Goal: Information Seeking & Learning: Learn about a topic

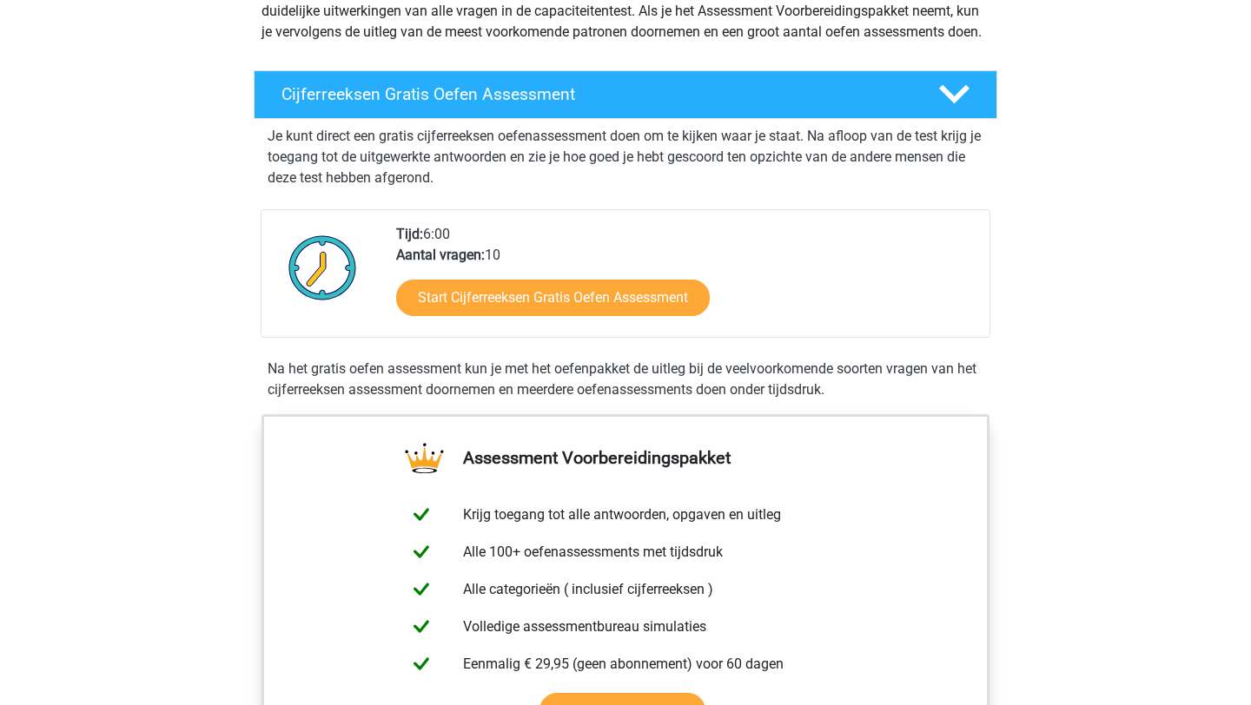
scroll to position [242, 0]
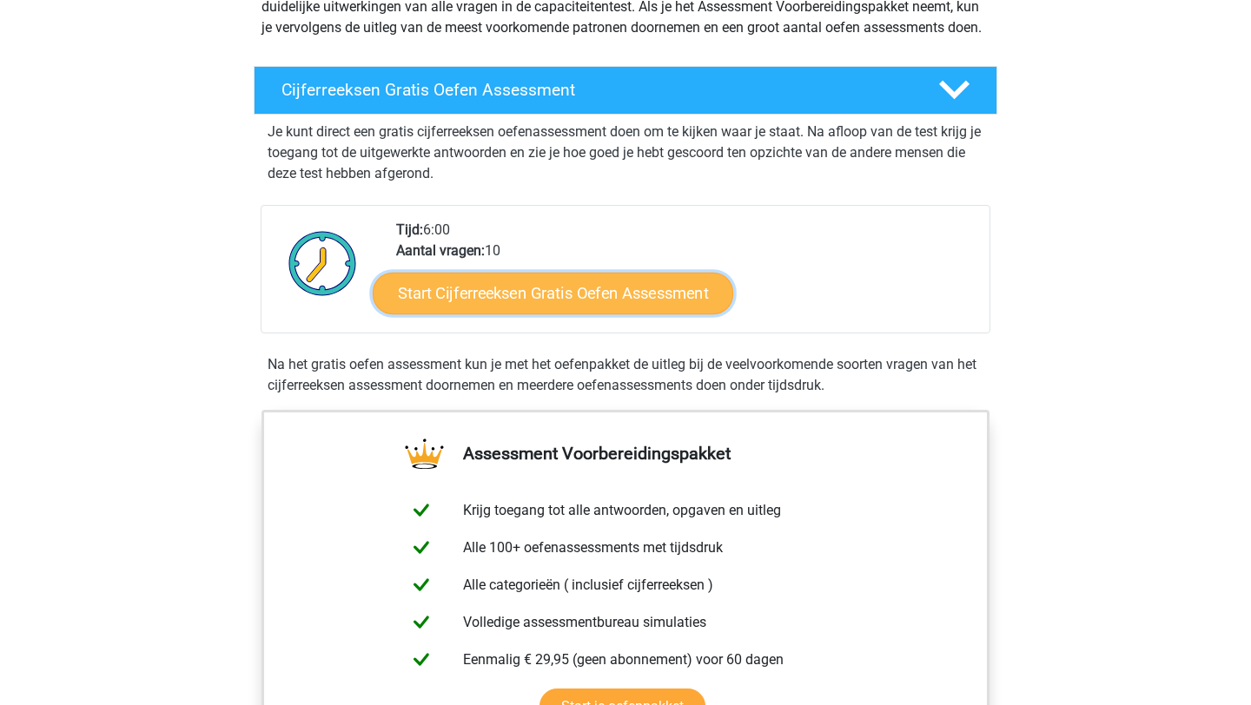
click at [547, 314] on link "Start Cijferreeksen Gratis Oefen Assessment" at bounding box center [553, 293] width 361 height 42
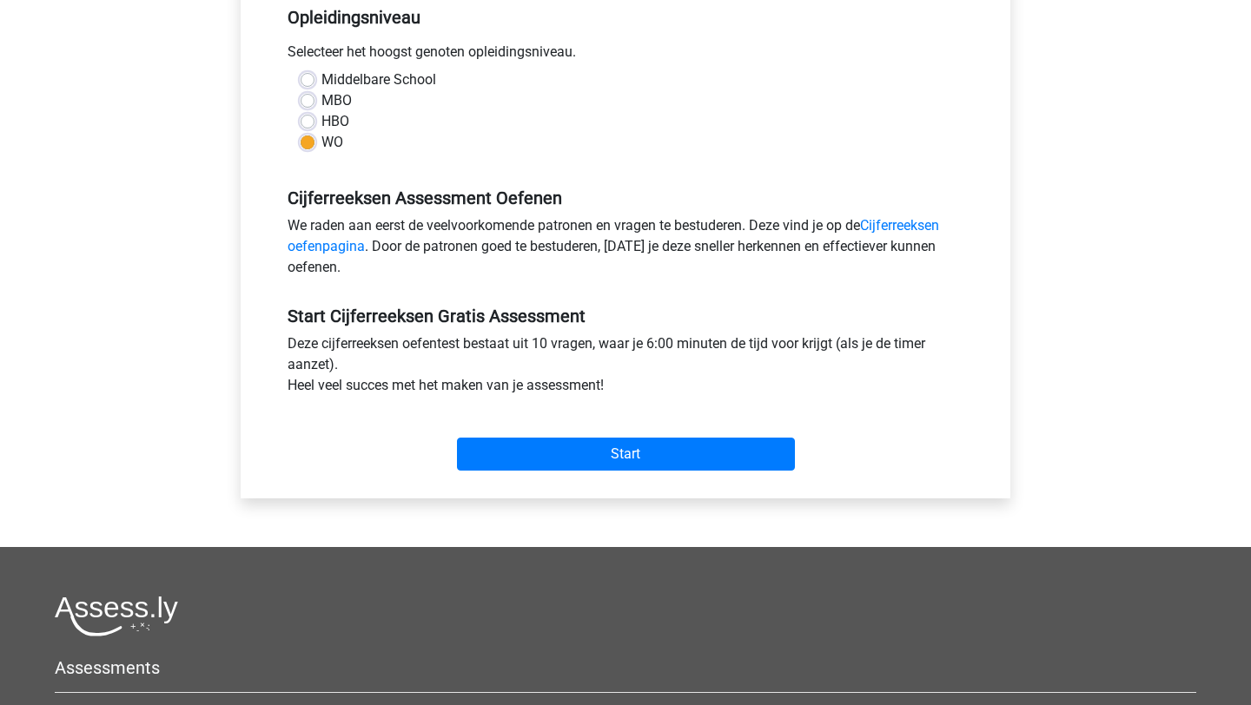
scroll to position [373, 0]
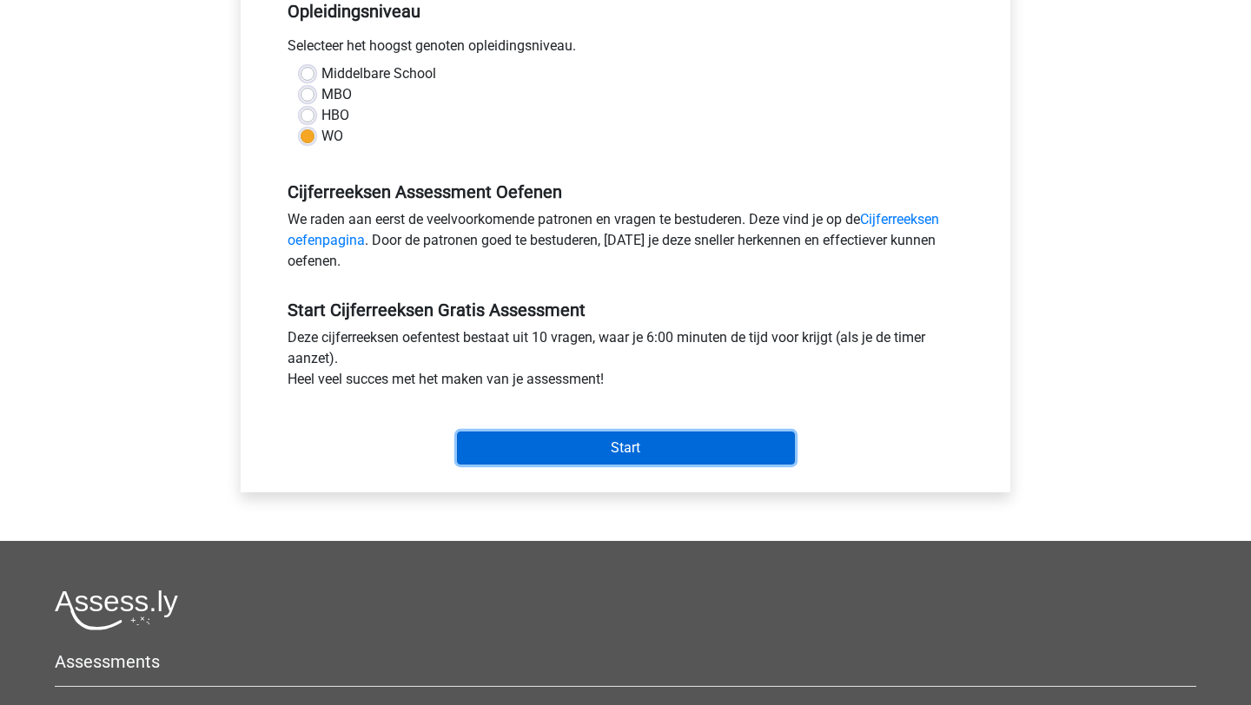
click at [577, 459] on input "Start" at bounding box center [626, 448] width 338 height 33
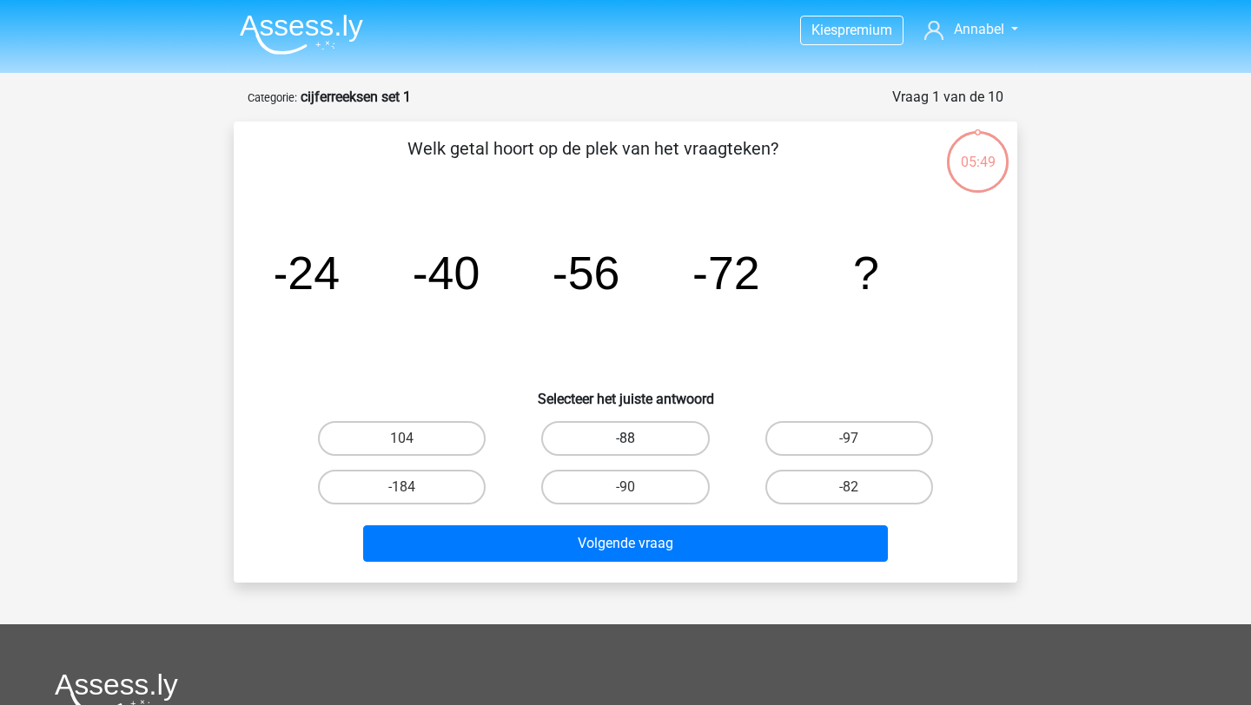
click at [644, 439] on label "-88" at bounding box center [625, 438] width 168 height 35
click at [637, 439] on input "-88" at bounding box center [631, 444] width 11 height 11
radio input "true"
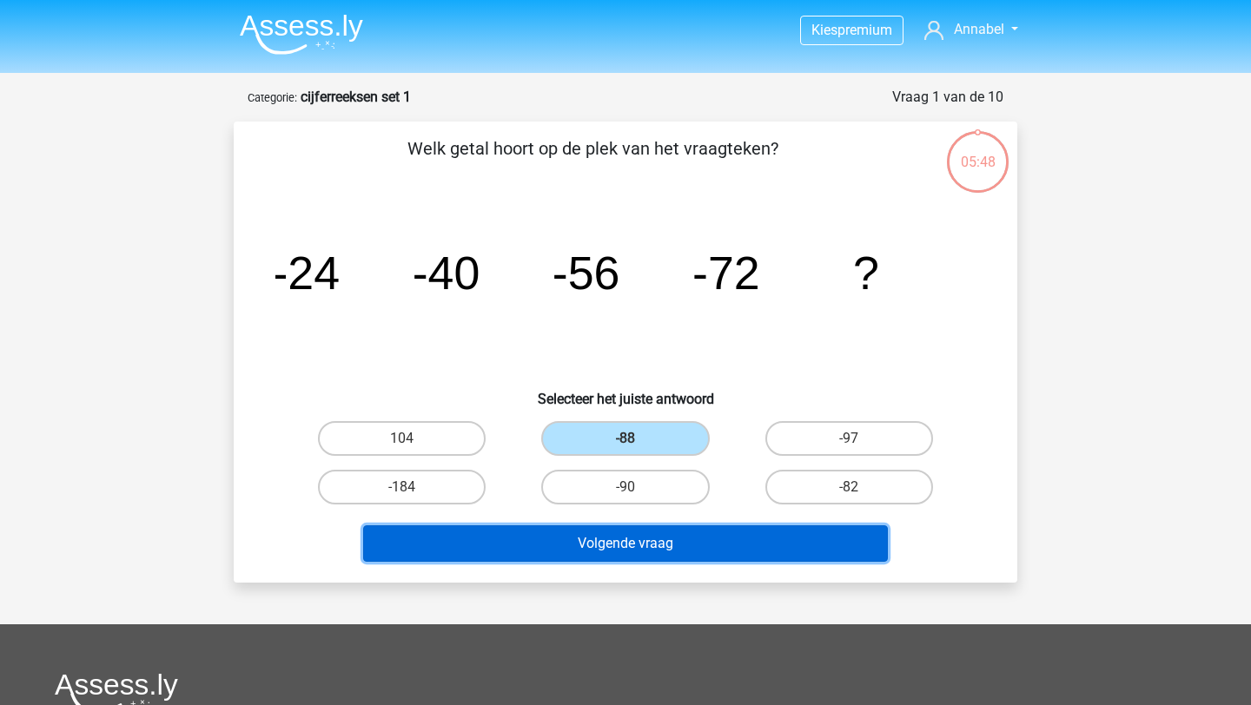
click at [626, 546] on button "Volgende vraag" at bounding box center [626, 544] width 526 height 36
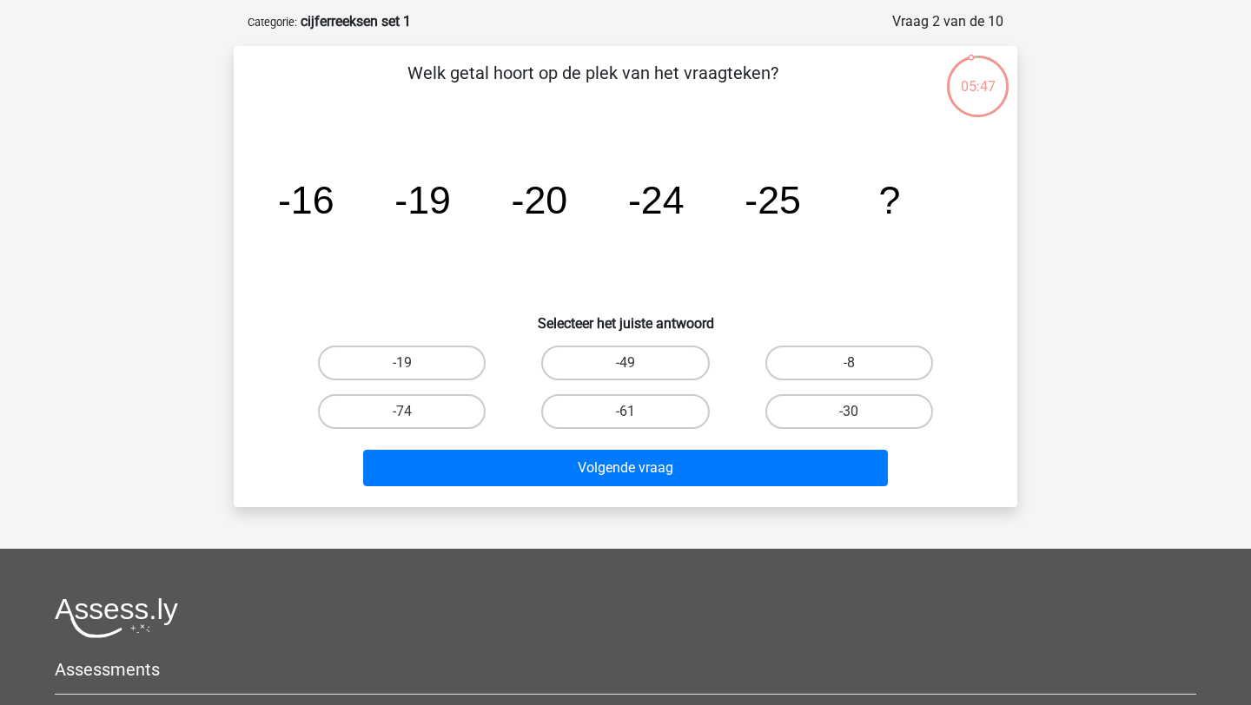
scroll to position [70, 0]
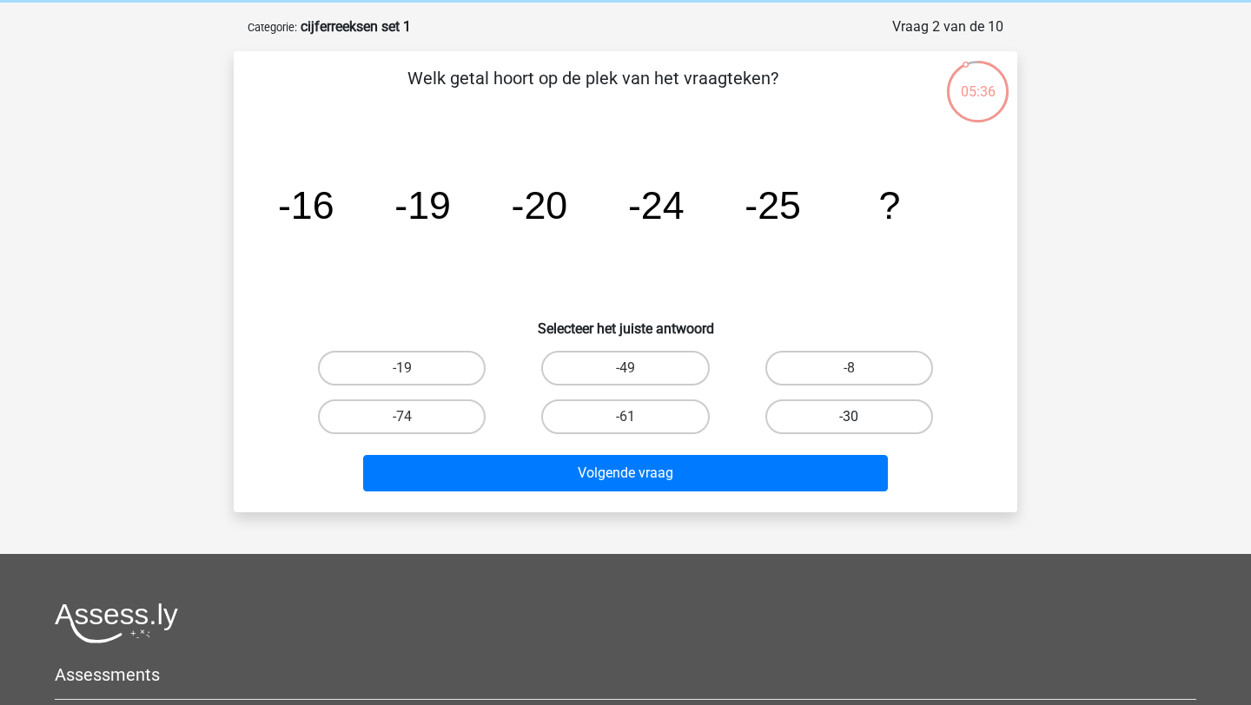
click at [785, 416] on label "-30" at bounding box center [849, 417] width 168 height 35
click at [849, 417] on input "-30" at bounding box center [854, 422] width 11 height 11
radio input "true"
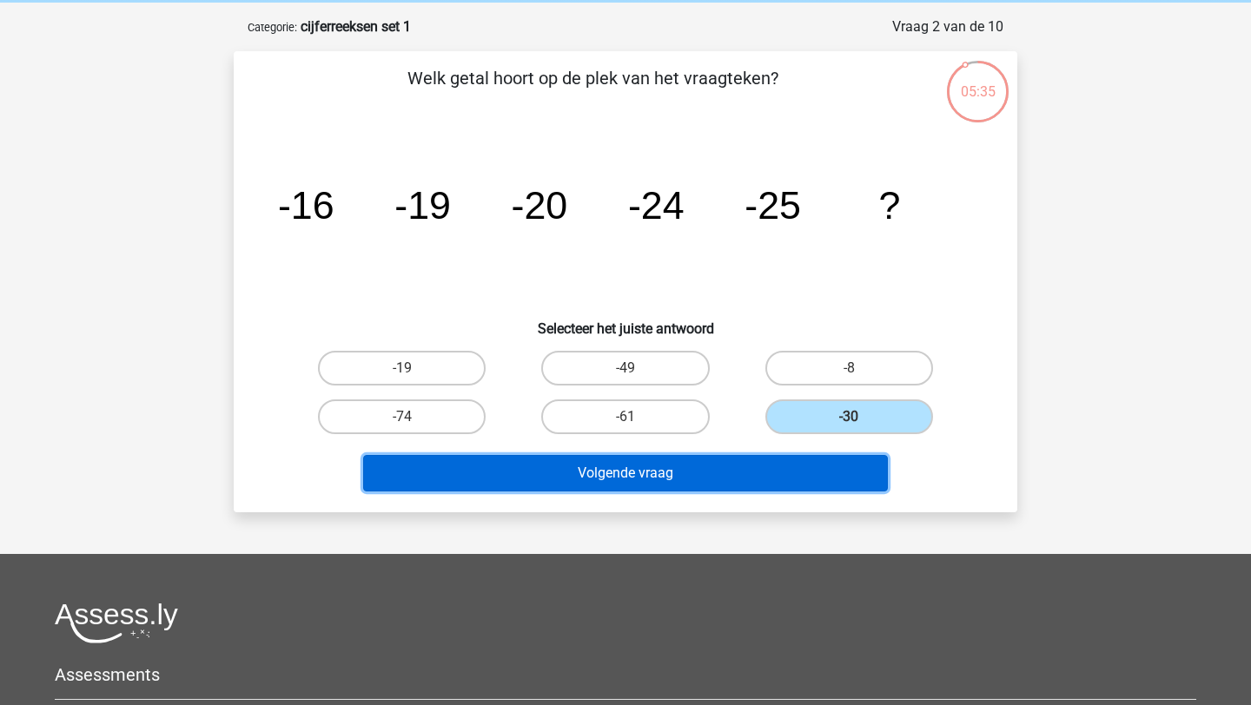
click at [745, 474] on button "Volgende vraag" at bounding box center [626, 473] width 526 height 36
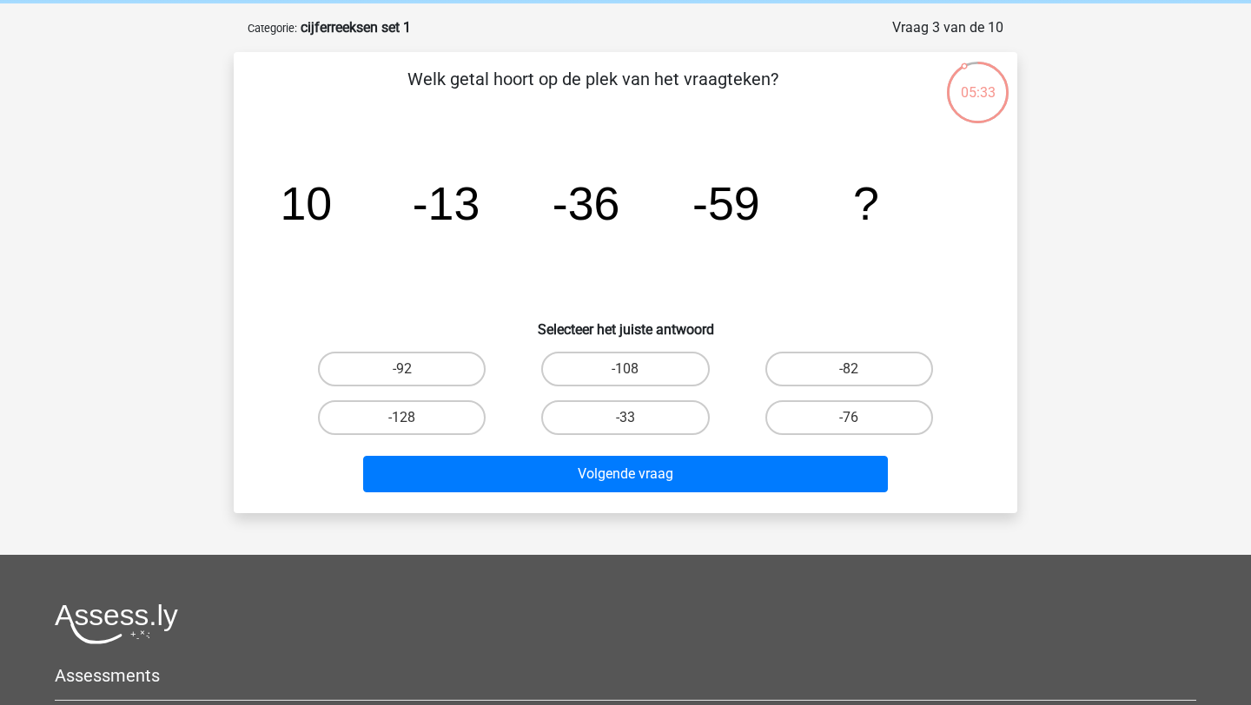
scroll to position [63, 0]
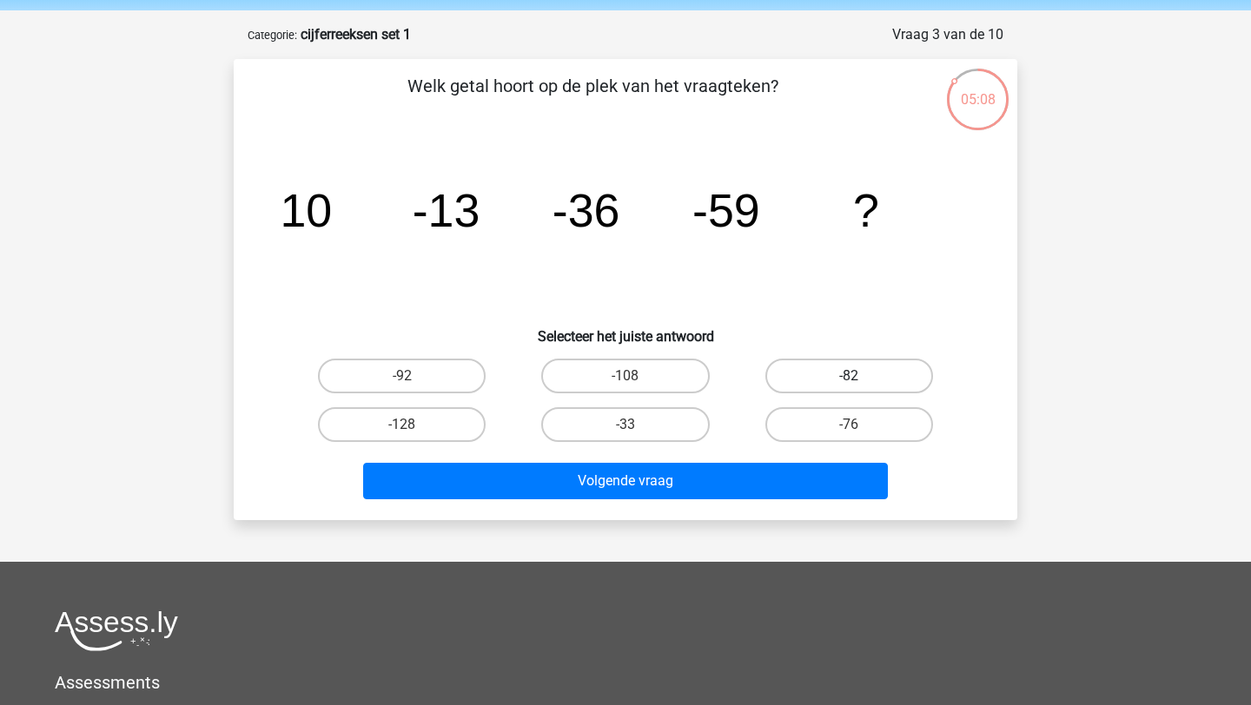
click at [786, 367] on label "-82" at bounding box center [849, 376] width 168 height 35
click at [849, 376] on input "-82" at bounding box center [854, 381] width 11 height 11
radio input "true"
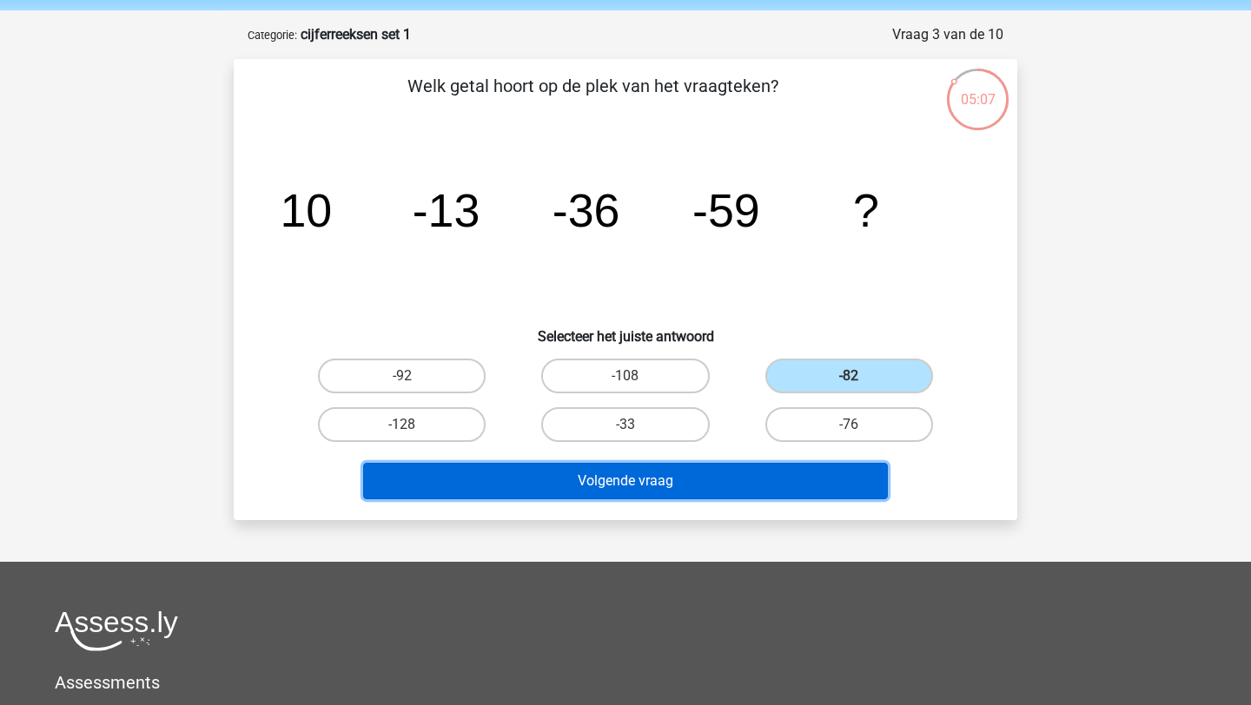
click at [673, 487] on button "Volgende vraag" at bounding box center [626, 481] width 526 height 36
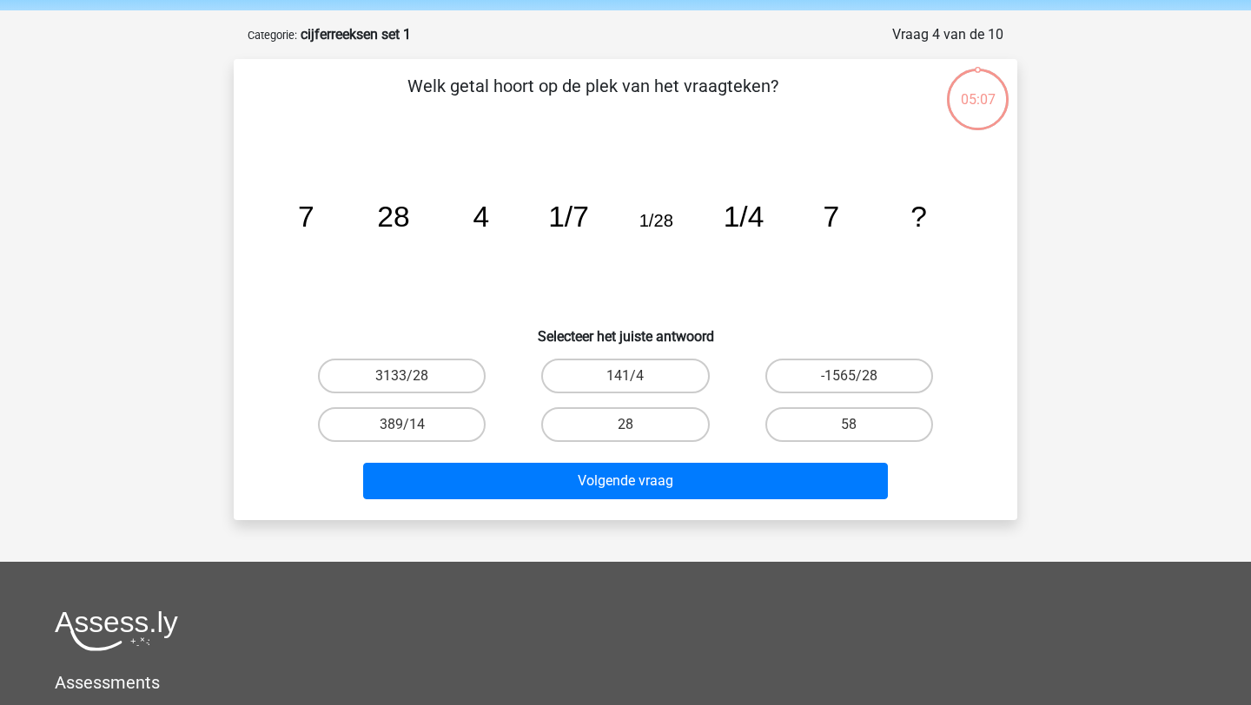
scroll to position [87, 0]
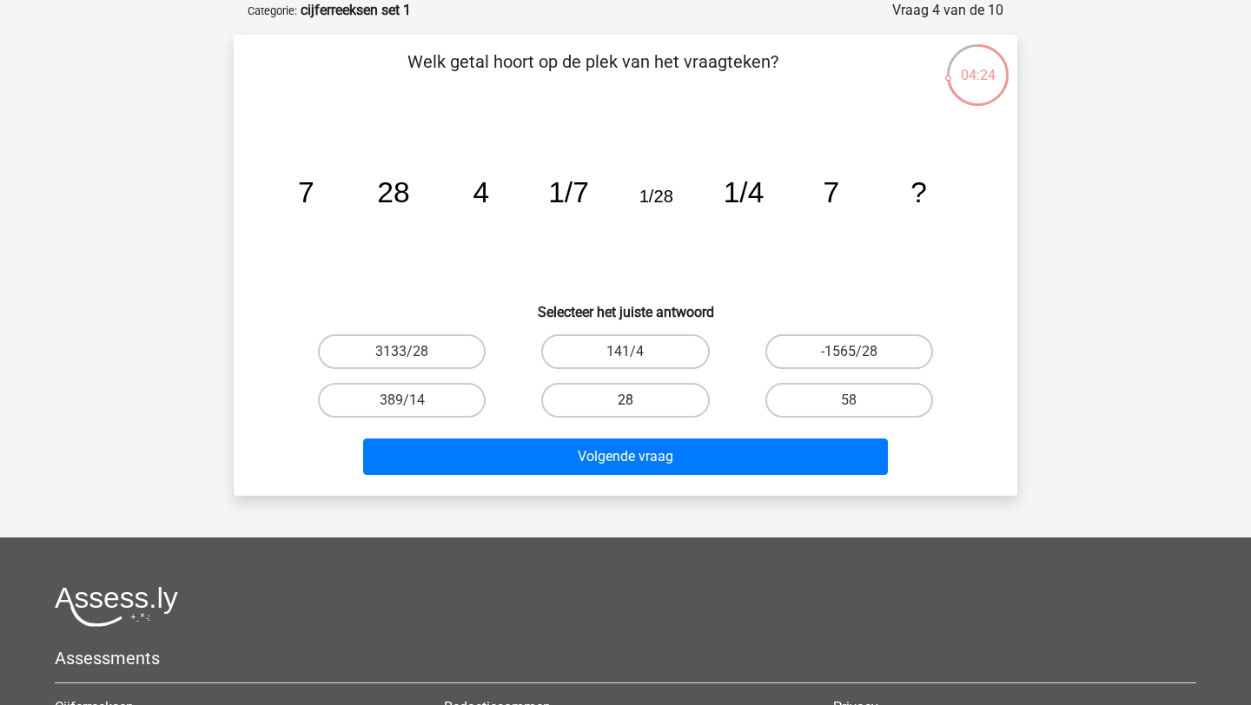
click at [646, 413] on label "28" at bounding box center [625, 400] width 168 height 35
click at [637, 412] on input "28" at bounding box center [631, 406] width 11 height 11
radio input "true"
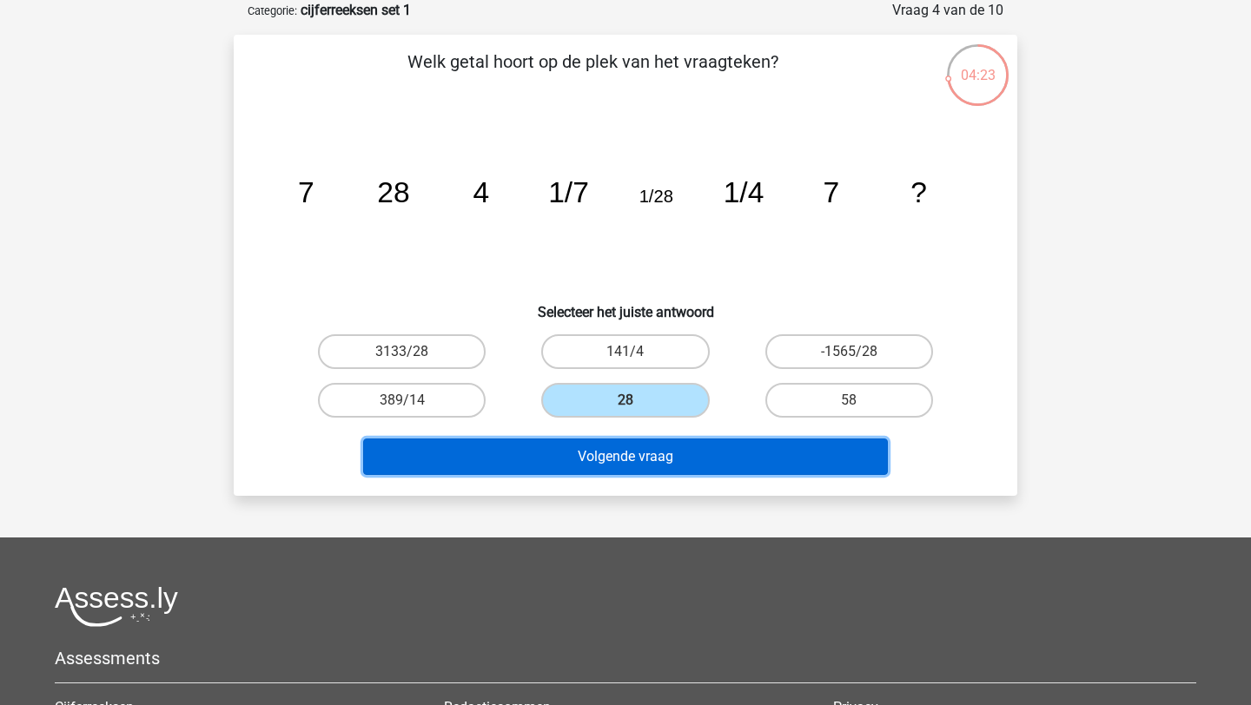
click at [599, 463] on button "Volgende vraag" at bounding box center [626, 457] width 526 height 36
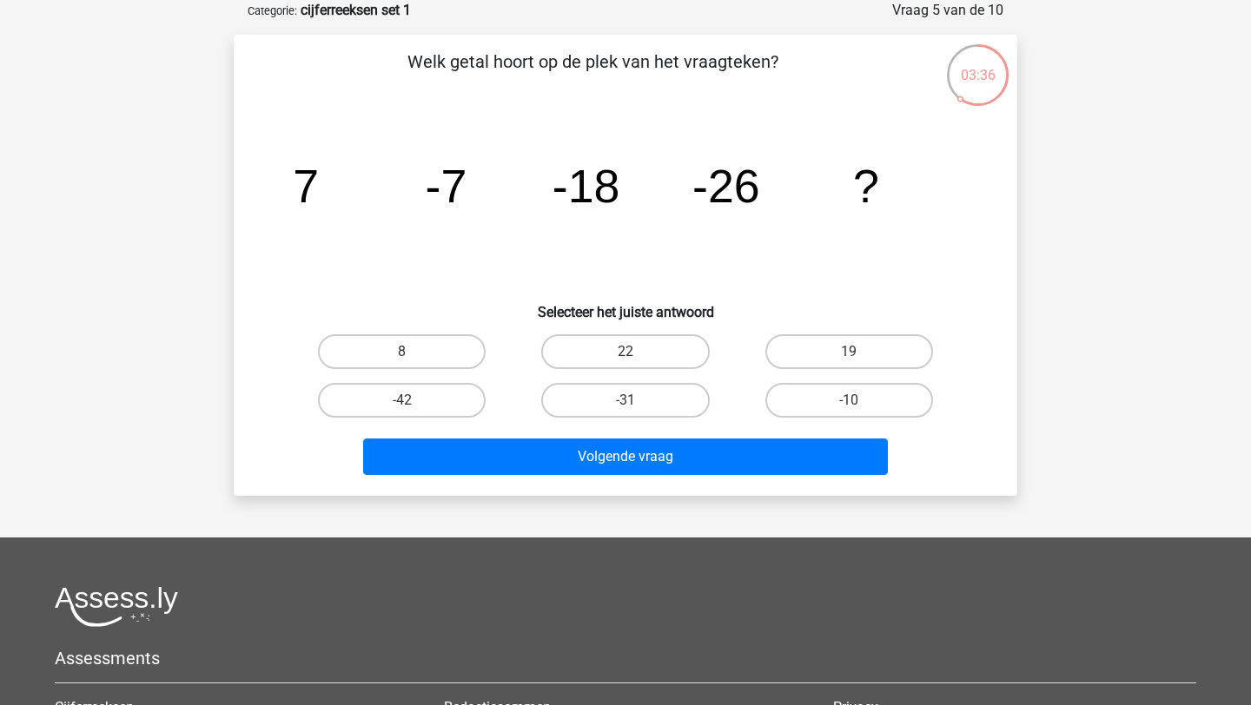
click at [626, 406] on input "-31" at bounding box center [631, 406] width 11 height 11
radio input "true"
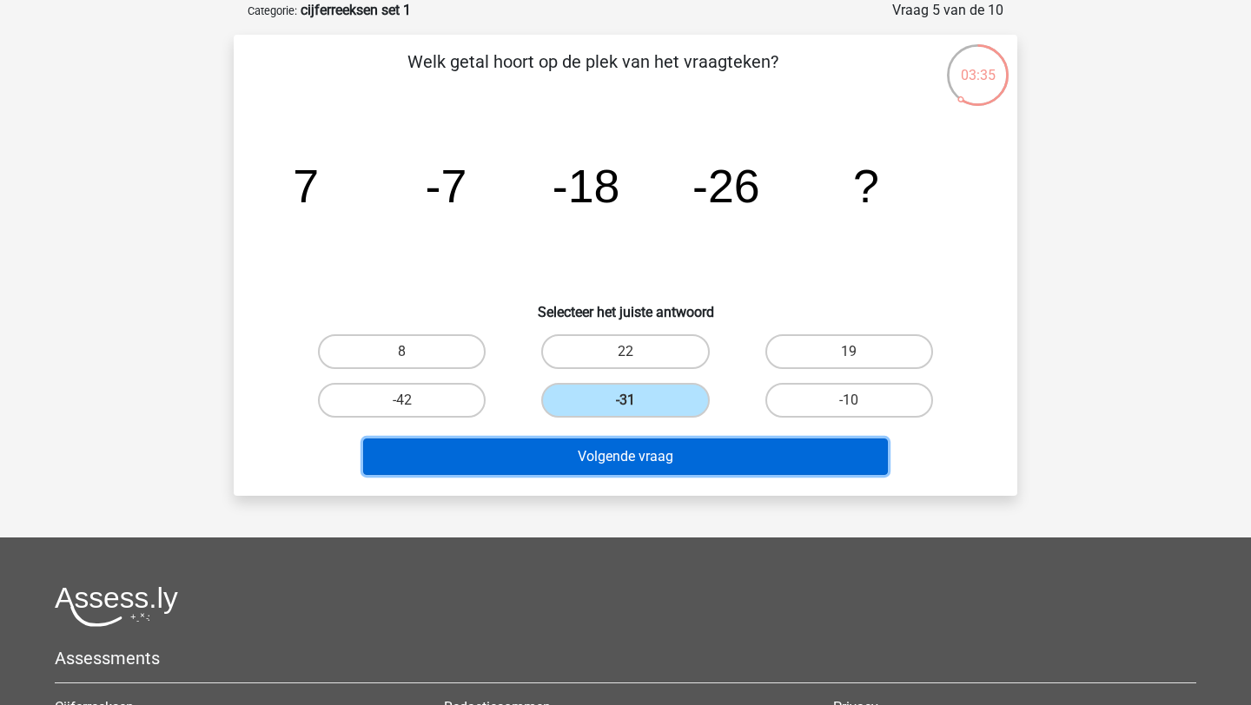
click at [632, 457] on button "Volgende vraag" at bounding box center [626, 457] width 526 height 36
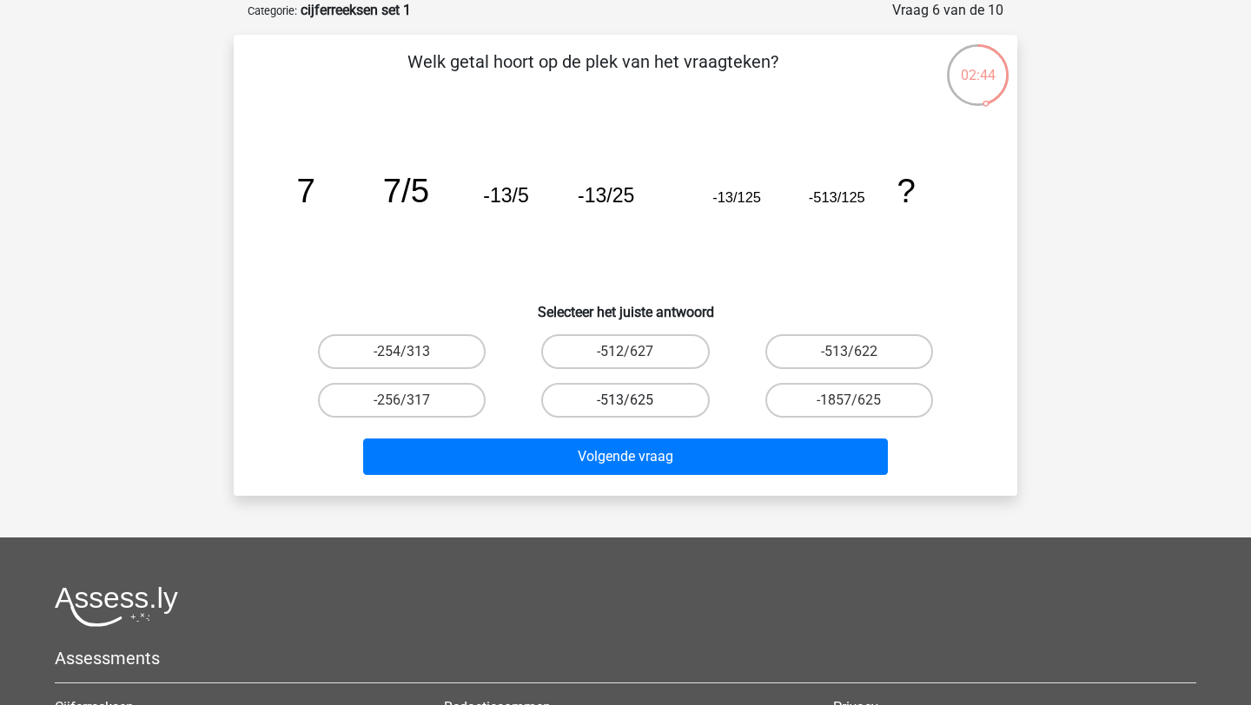
click at [604, 407] on label "-513/625" at bounding box center [625, 400] width 168 height 35
click at [626, 407] on input "-513/625" at bounding box center [631, 406] width 11 height 11
radio input "true"
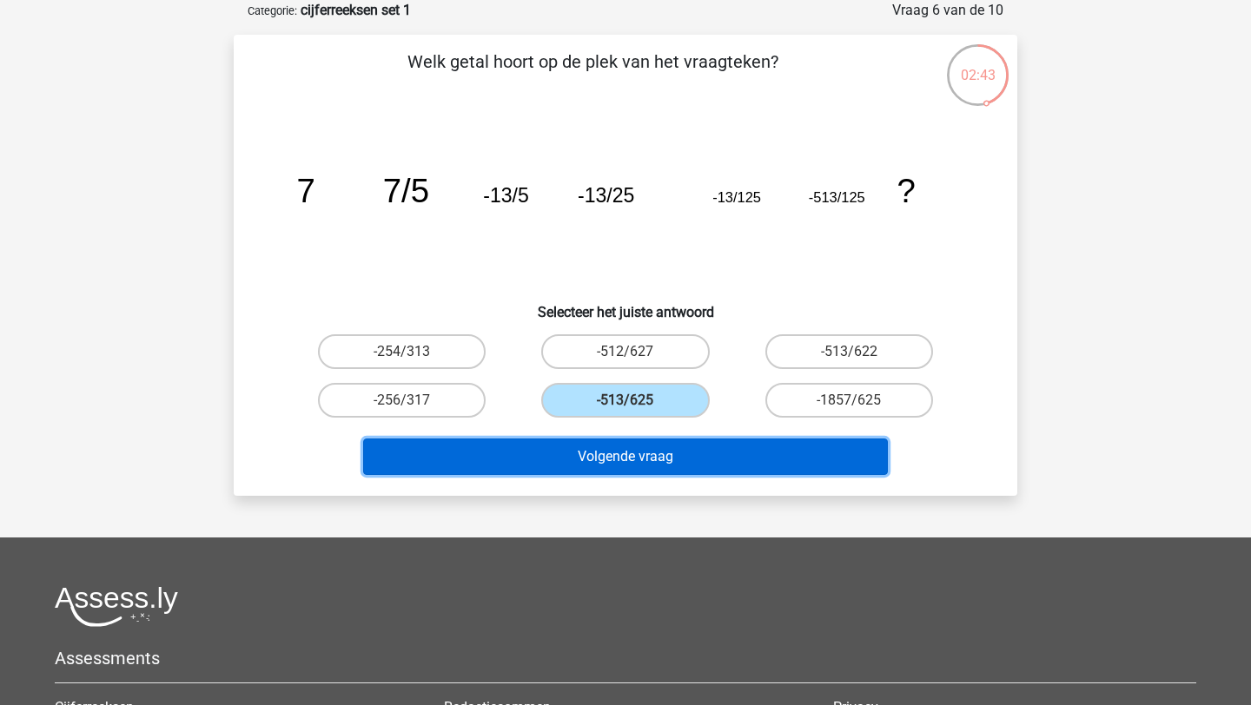
click at [617, 460] on button "Volgende vraag" at bounding box center [626, 457] width 526 height 36
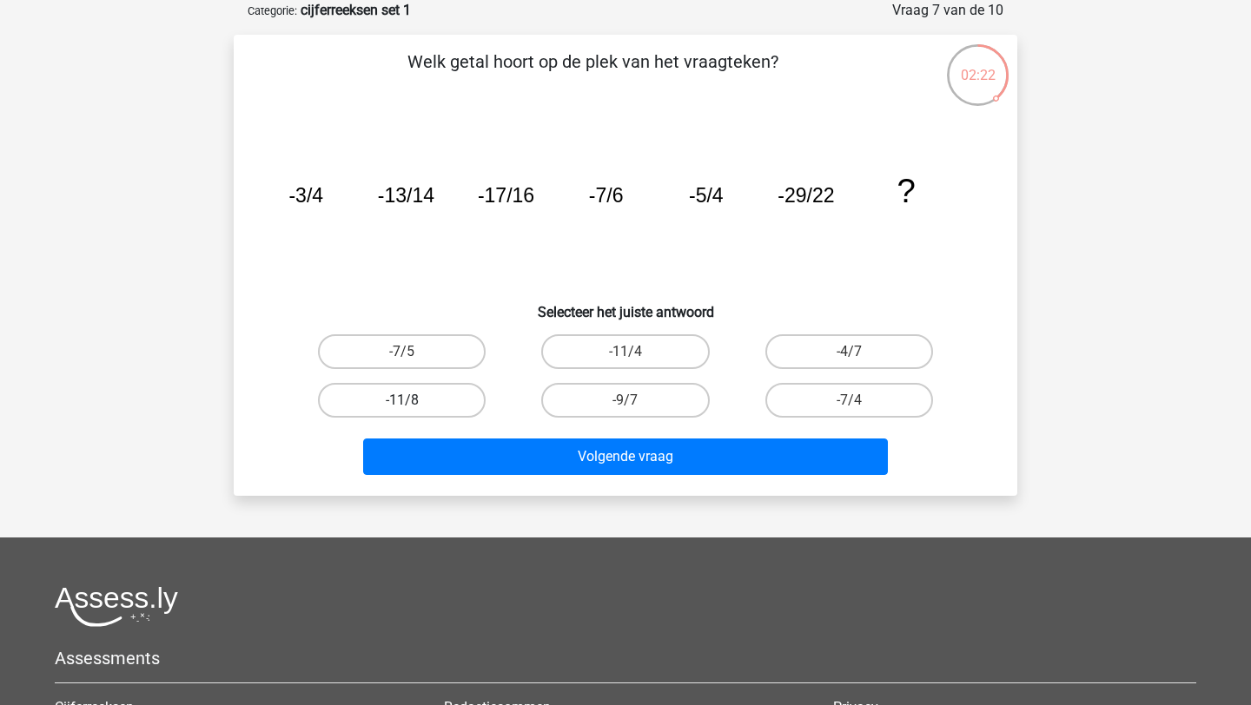
click at [461, 410] on label "-11/8" at bounding box center [402, 400] width 168 height 35
click at [414, 410] on input "-11/8" at bounding box center [407, 406] width 11 height 11
radio input "true"
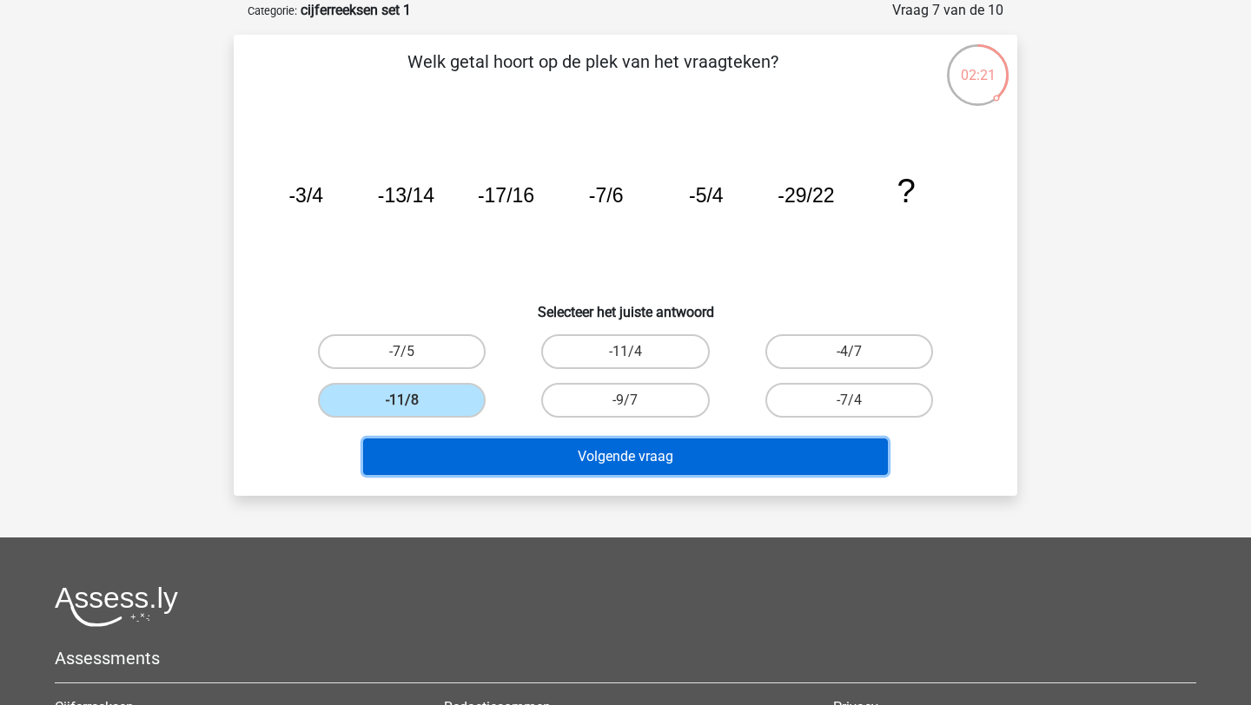
click at [526, 451] on button "Volgende vraag" at bounding box center [626, 457] width 526 height 36
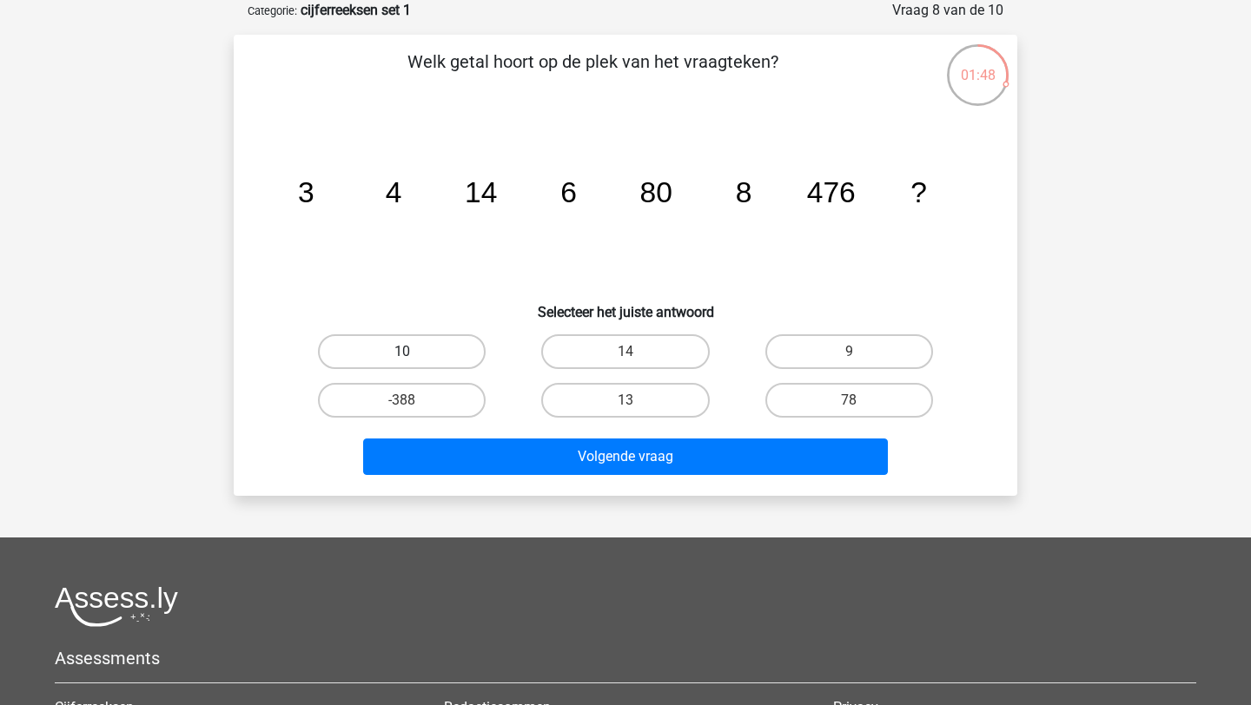
click at [438, 354] on label "10" at bounding box center [402, 351] width 168 height 35
click at [414, 354] on input "10" at bounding box center [407, 357] width 11 height 11
radio input "true"
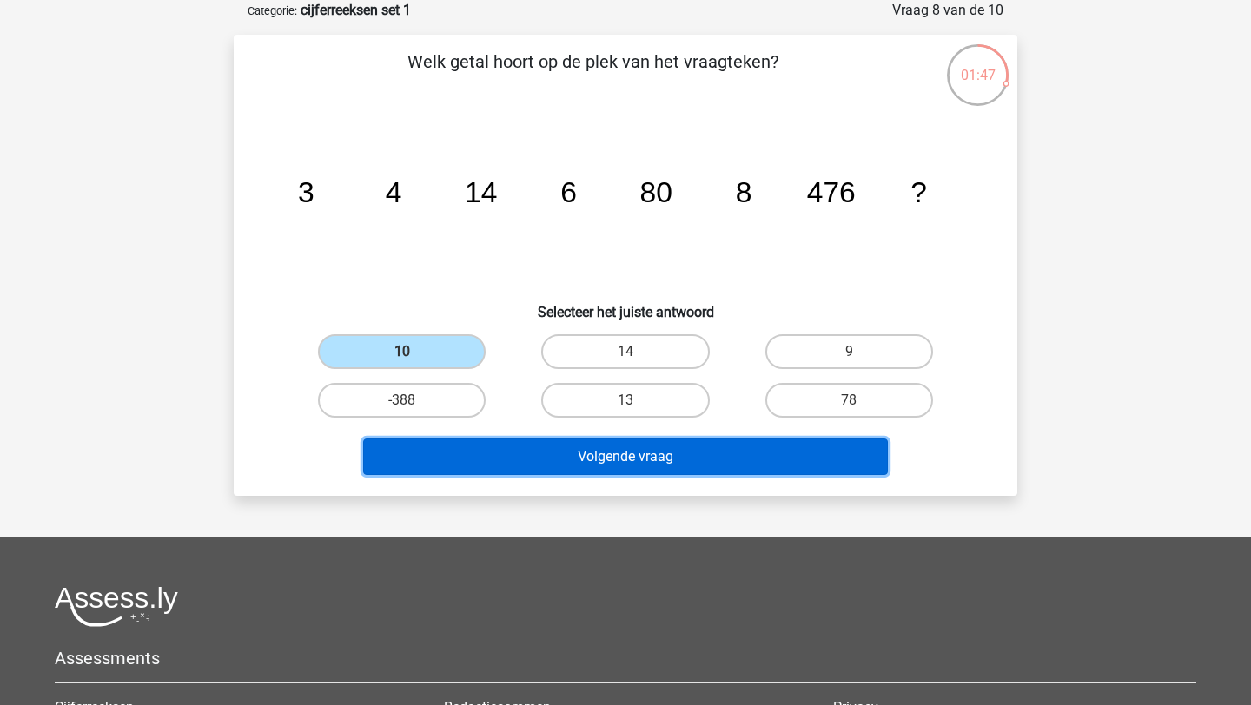
click at [470, 439] on button "Volgende vraag" at bounding box center [626, 457] width 526 height 36
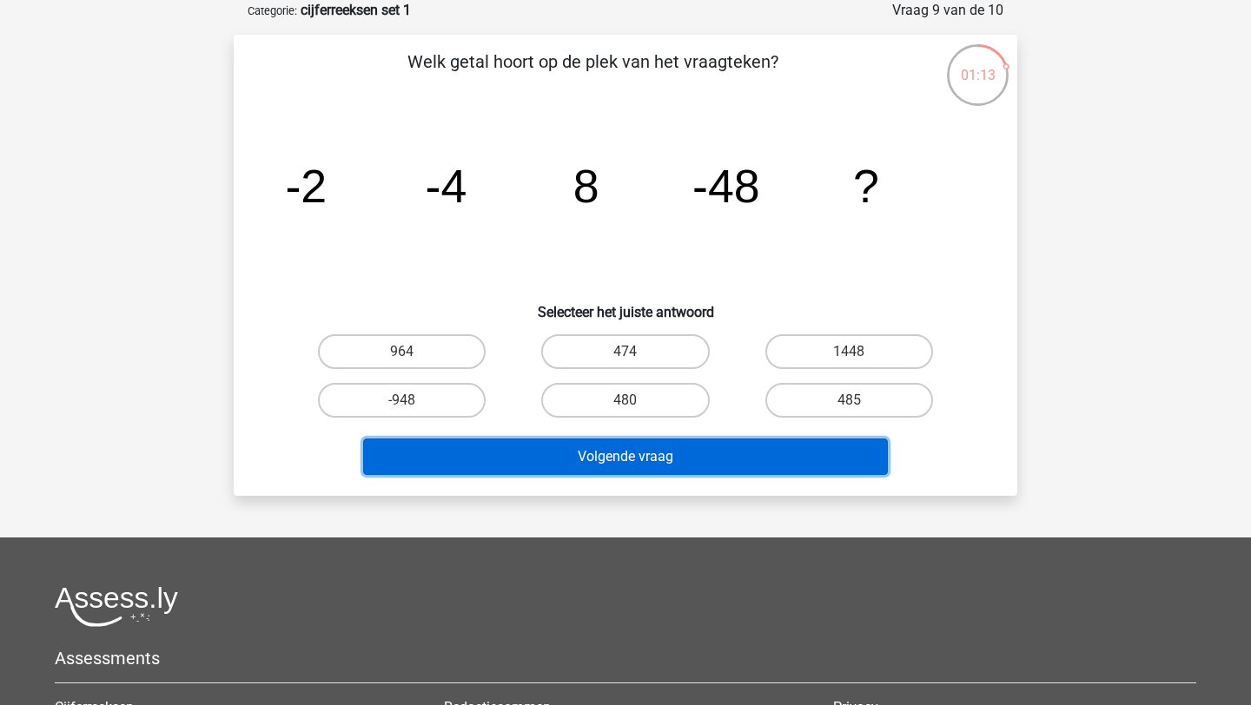
click at [546, 460] on button "Volgende vraag" at bounding box center [626, 457] width 526 height 36
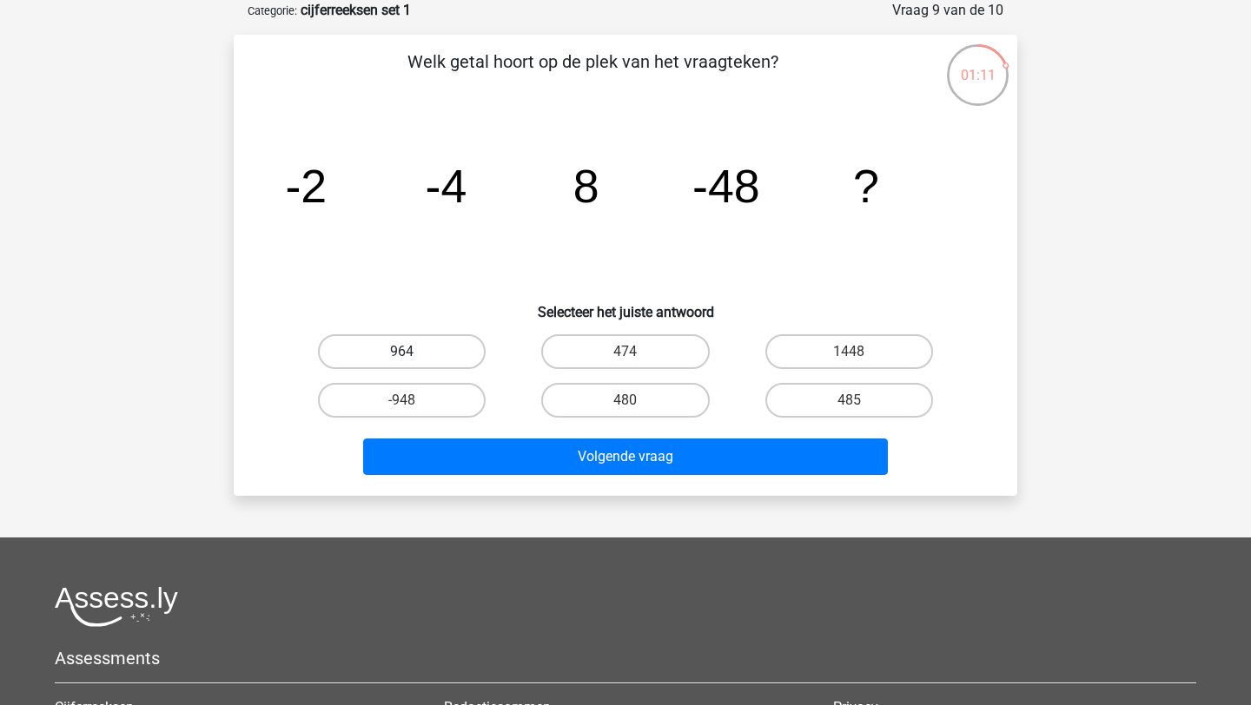
click at [434, 344] on label "964" at bounding box center [402, 351] width 168 height 35
click at [414, 352] on input "964" at bounding box center [407, 357] width 11 height 11
radio input "true"
click at [642, 409] on label "480" at bounding box center [625, 400] width 168 height 35
click at [637, 409] on input "480" at bounding box center [631, 406] width 11 height 11
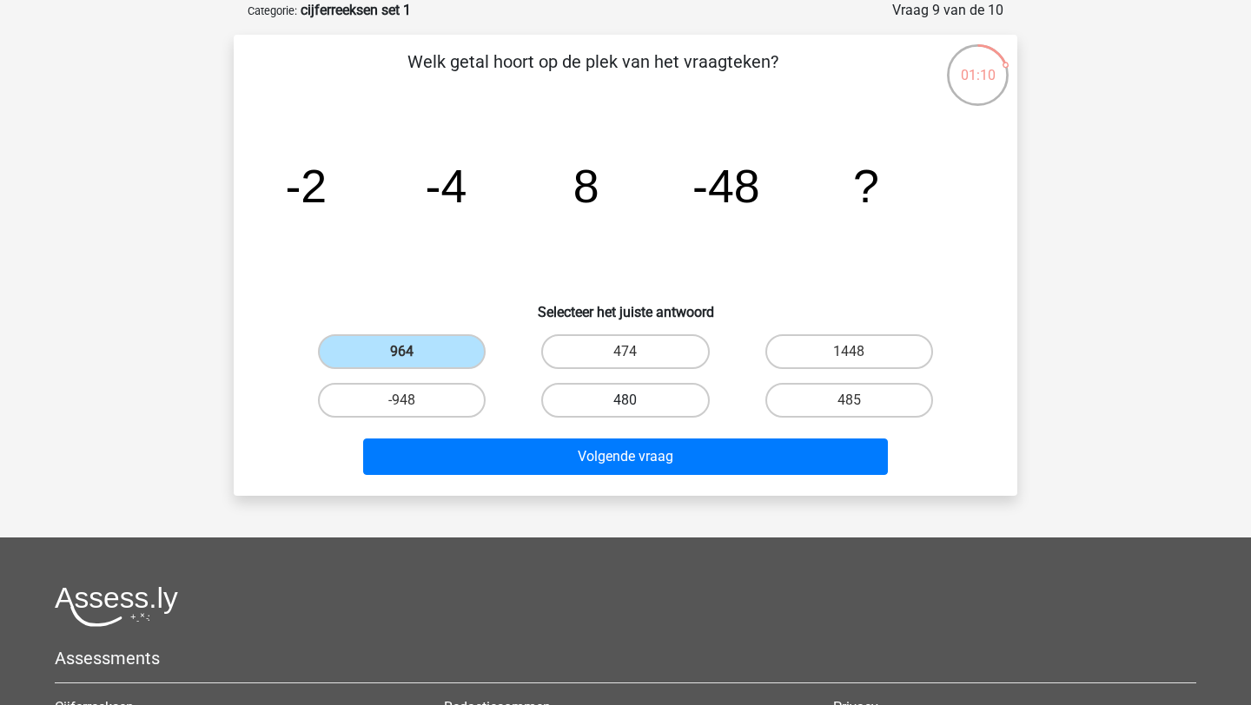
radio input "true"
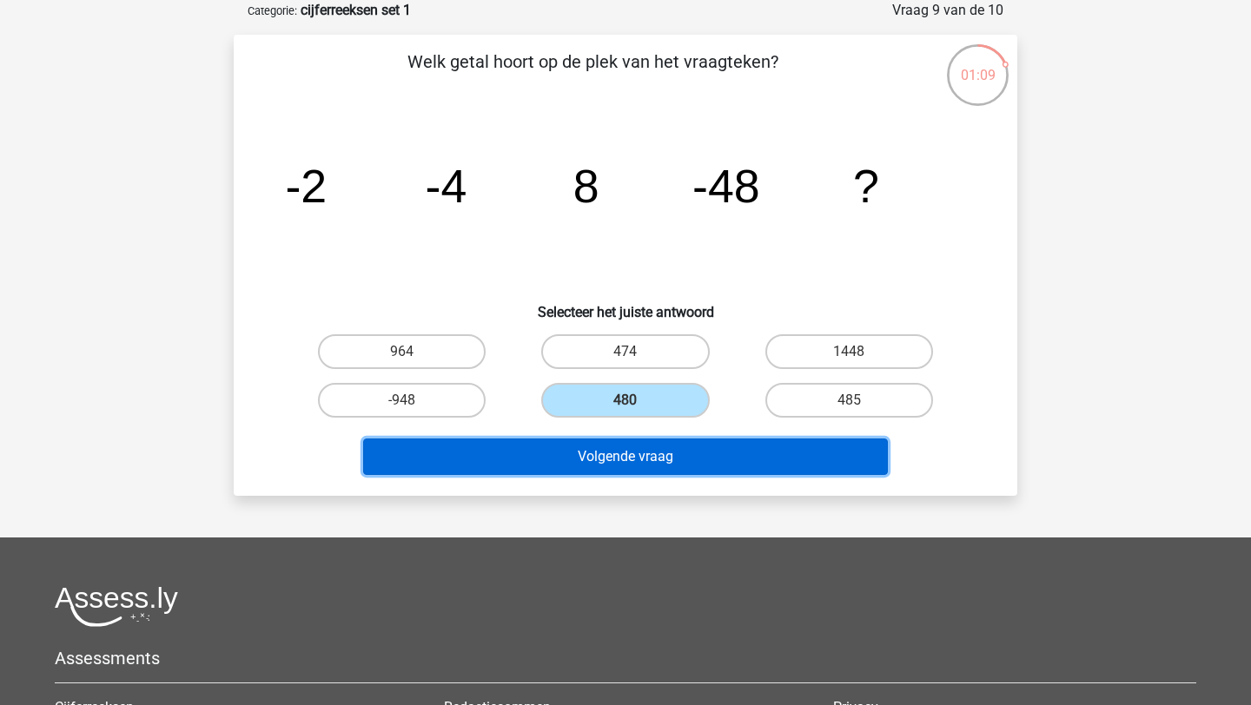
click at [646, 460] on button "Volgende vraag" at bounding box center [626, 457] width 526 height 36
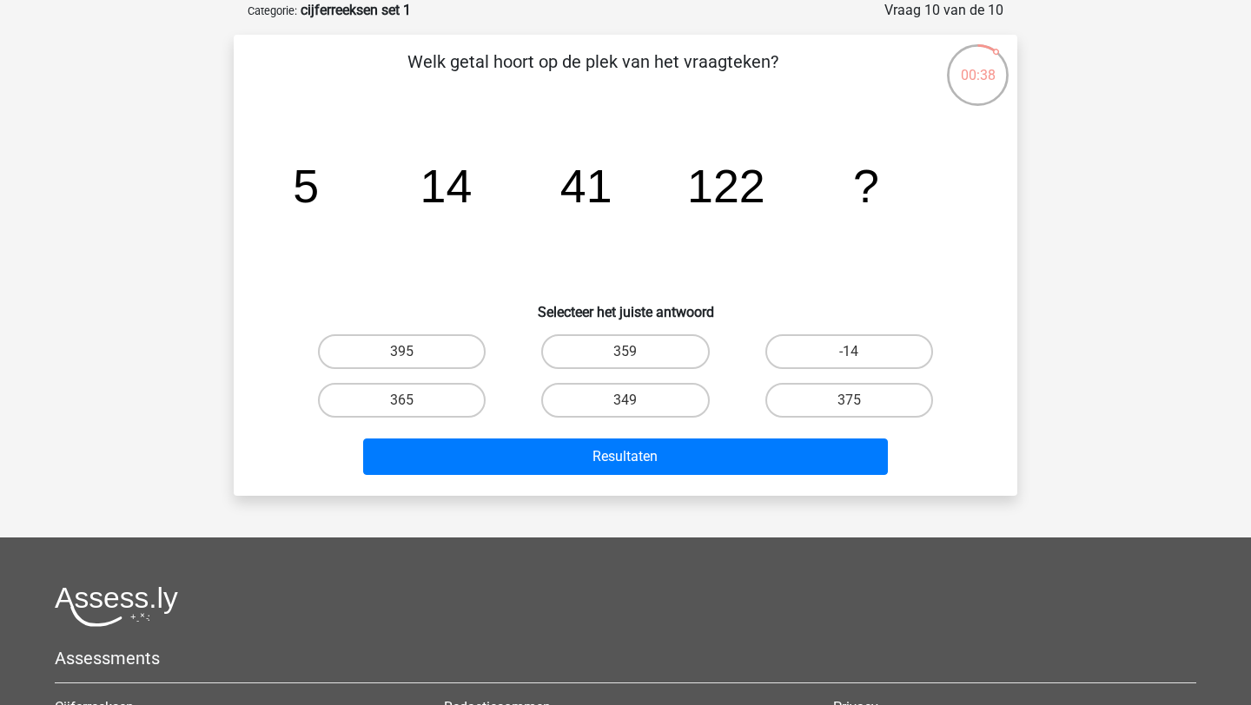
click at [670, 333] on div "359" at bounding box center [624, 352] width 223 height 49
click at [670, 358] on label "359" at bounding box center [625, 351] width 168 height 35
click at [637, 358] on input "359" at bounding box center [631, 357] width 11 height 11
radio input "true"
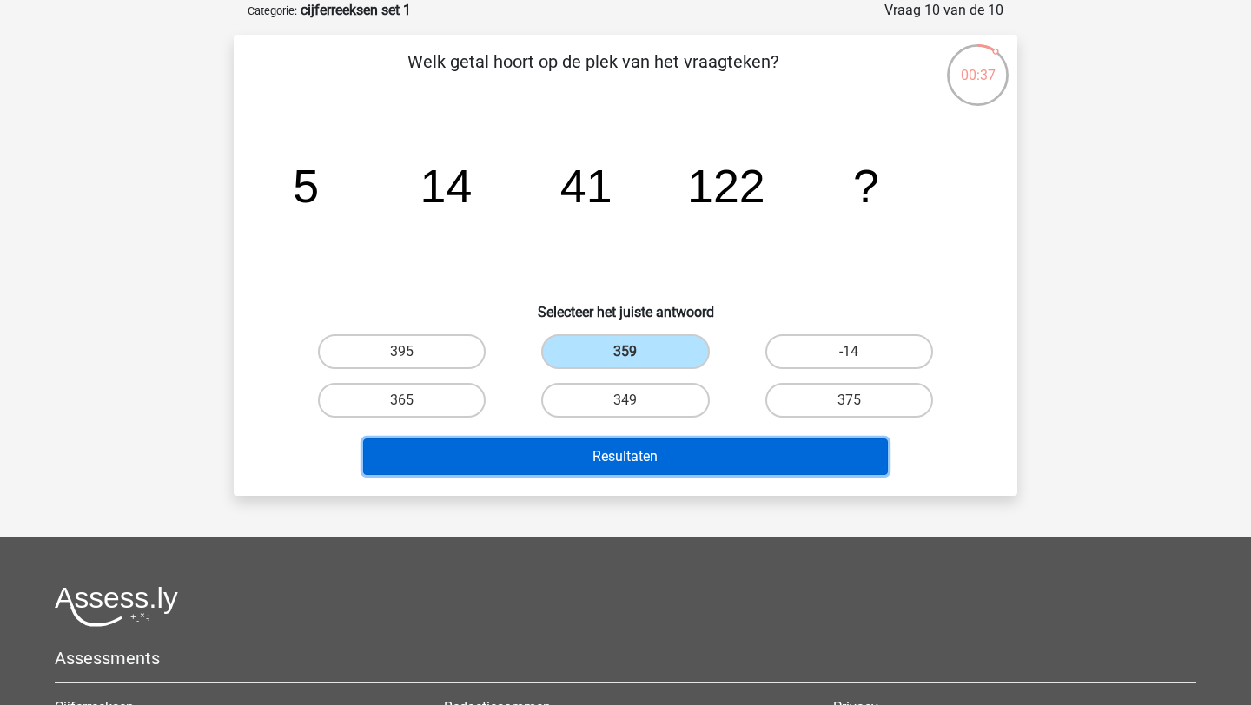
click at [672, 460] on button "Resultaten" at bounding box center [626, 457] width 526 height 36
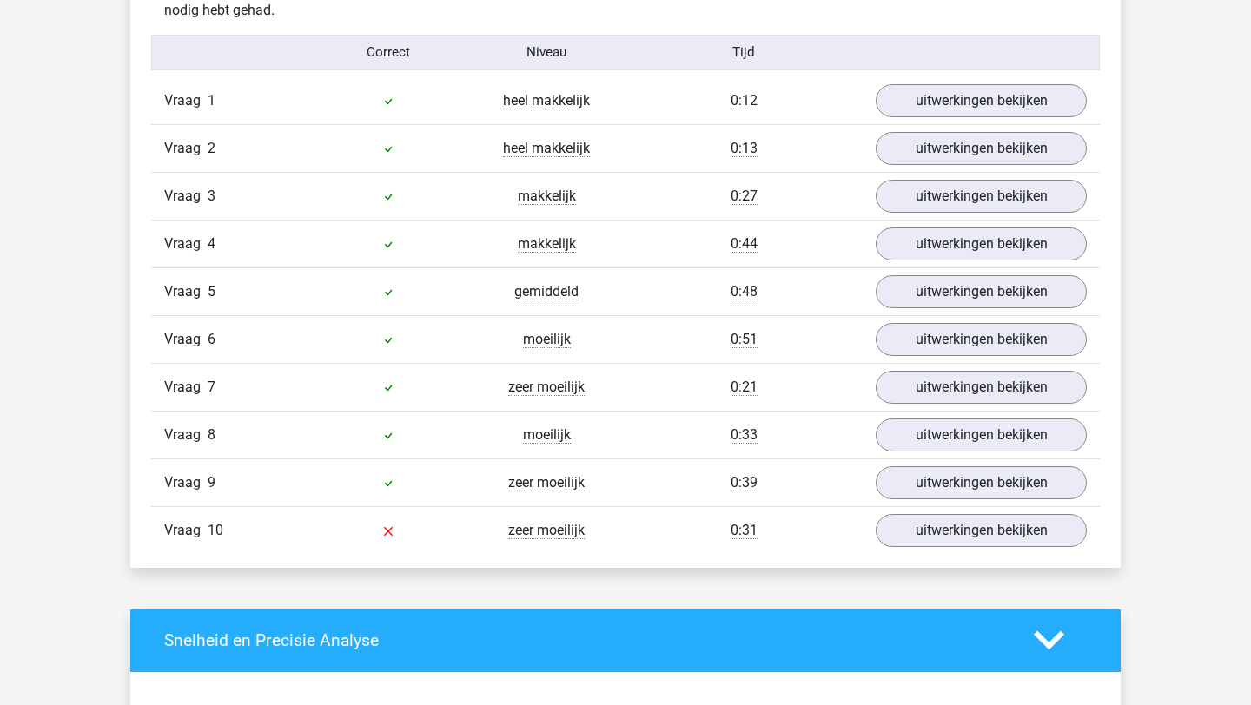
scroll to position [1456, 0]
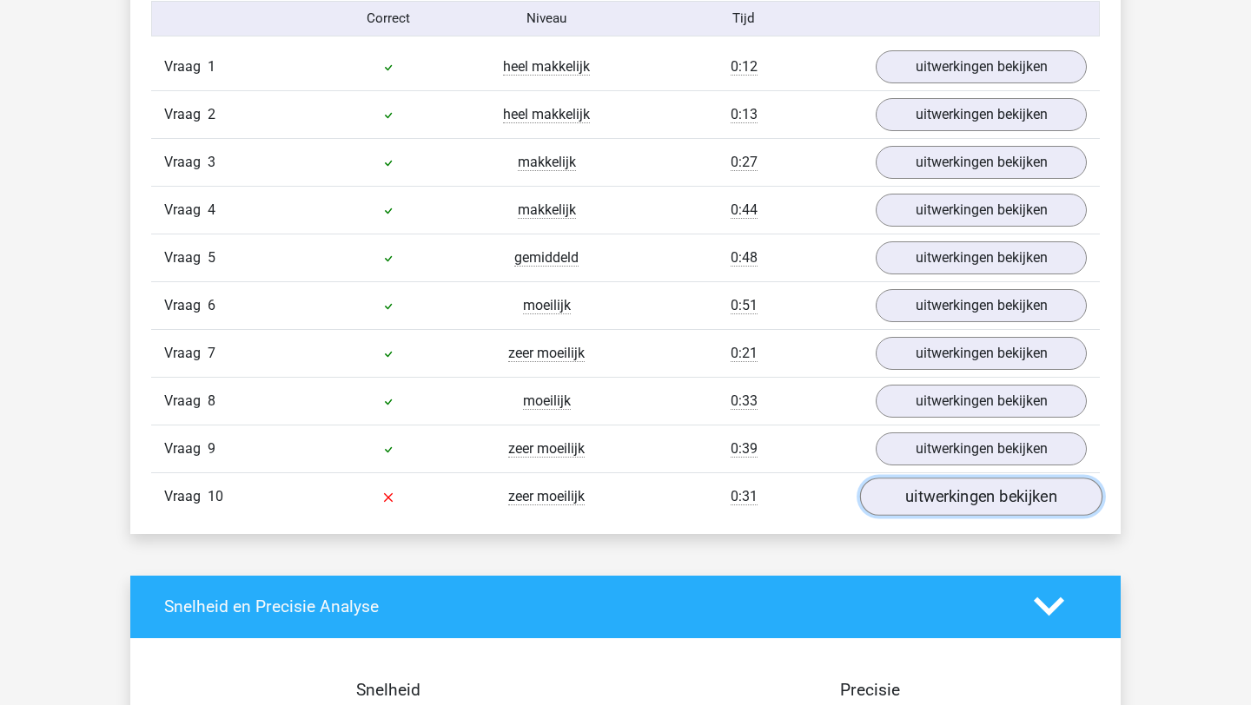
click at [925, 493] on link "uitwerkingen bekijken" at bounding box center [981, 497] width 242 height 38
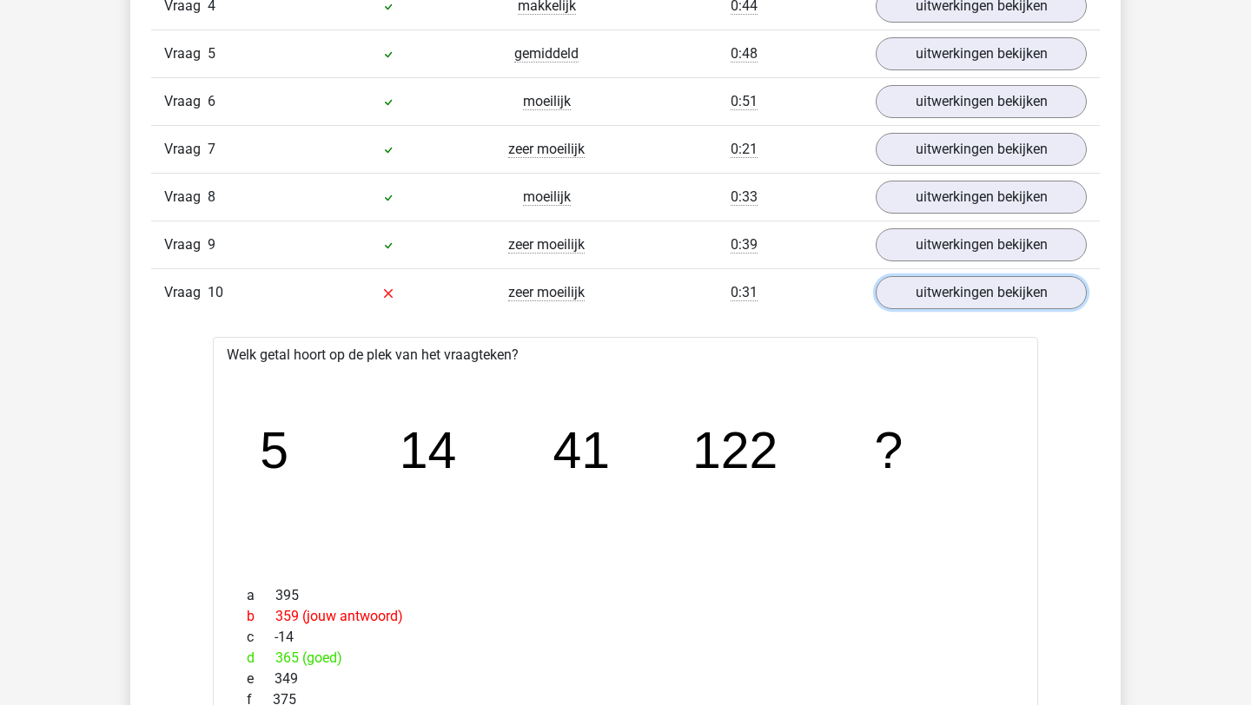
scroll to position [1636, 0]
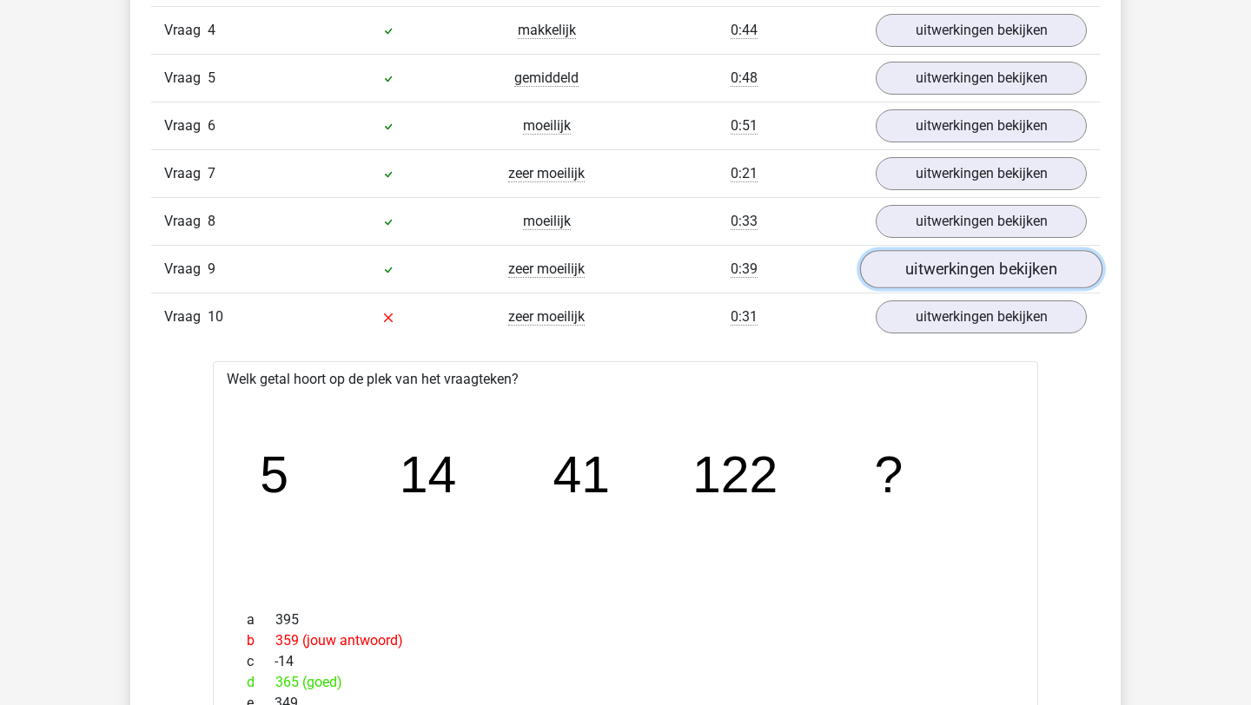
click at [937, 261] on link "uitwerkingen bekijken" at bounding box center [981, 269] width 242 height 38
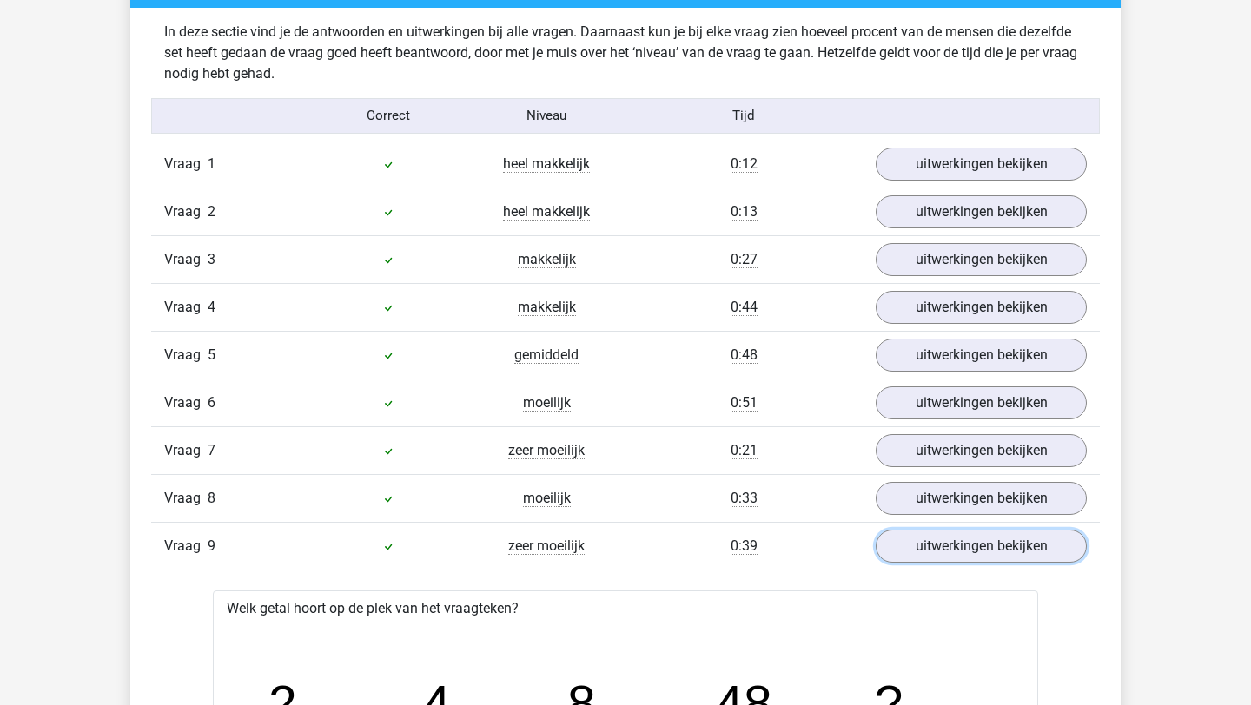
scroll to position [1363, 0]
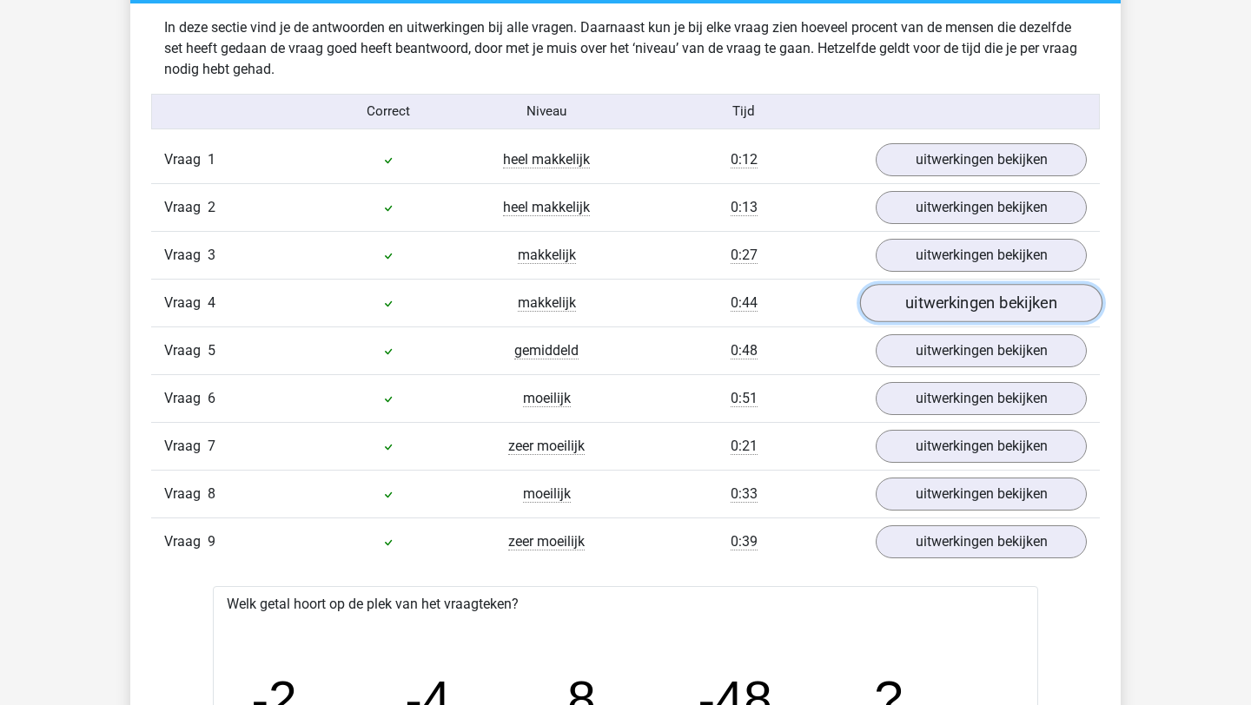
click at [934, 299] on link "uitwerkingen bekijken" at bounding box center [981, 303] width 242 height 38
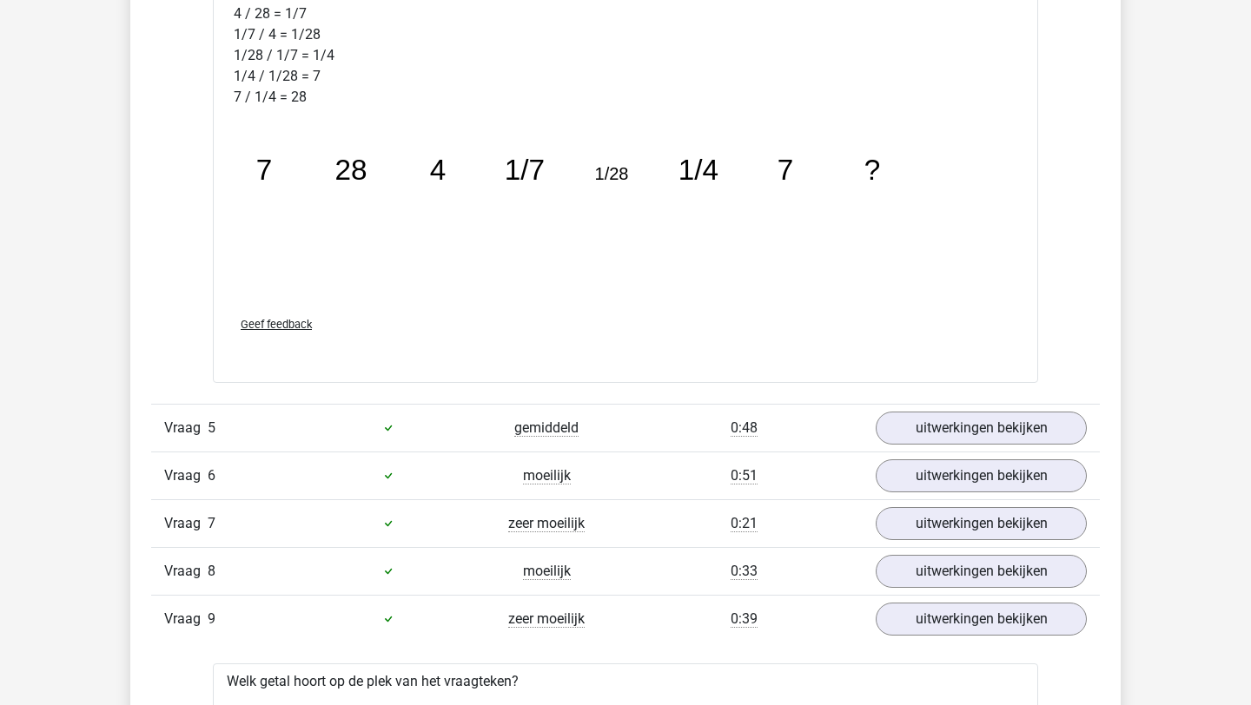
scroll to position [2217, 0]
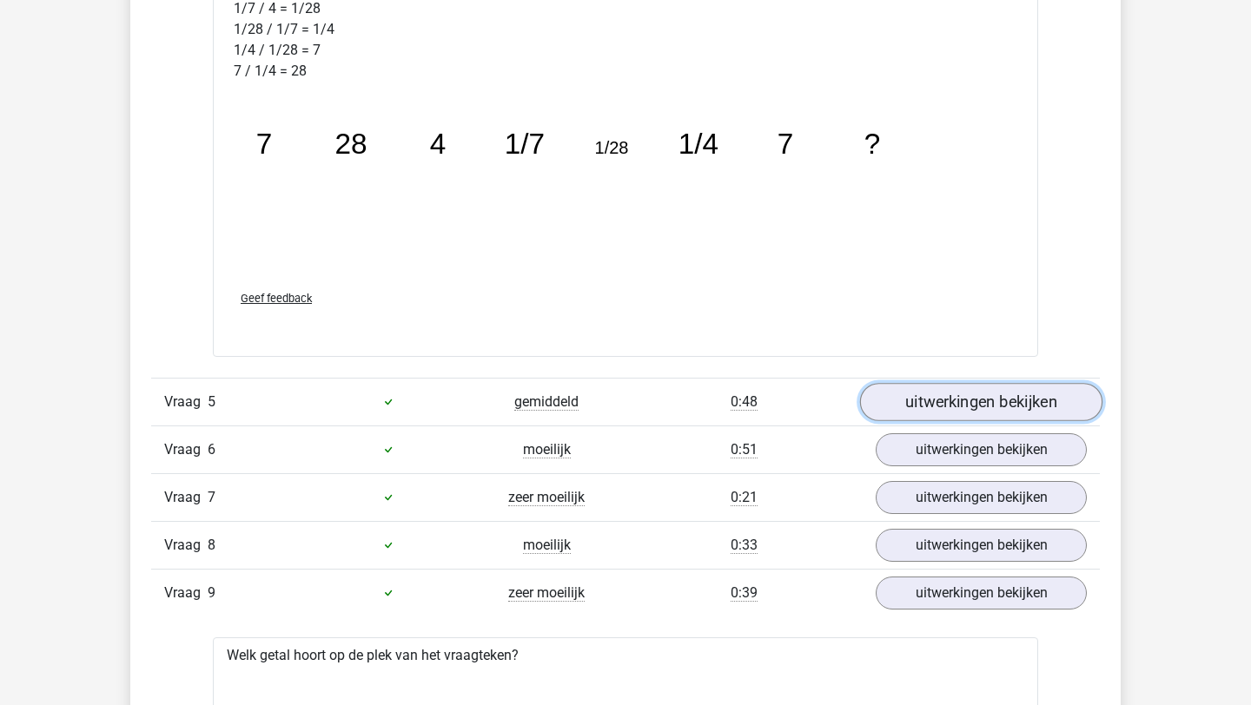
click at [923, 405] on link "uitwerkingen bekijken" at bounding box center [981, 402] width 242 height 38
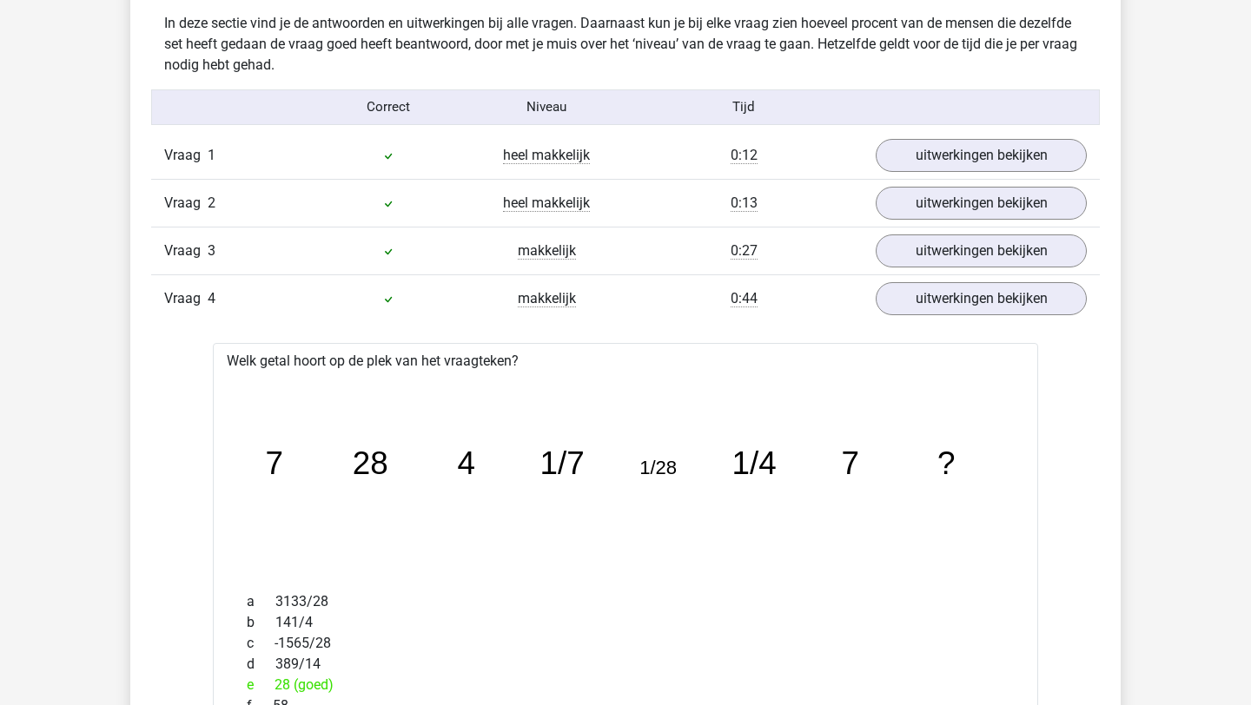
scroll to position [1363, 0]
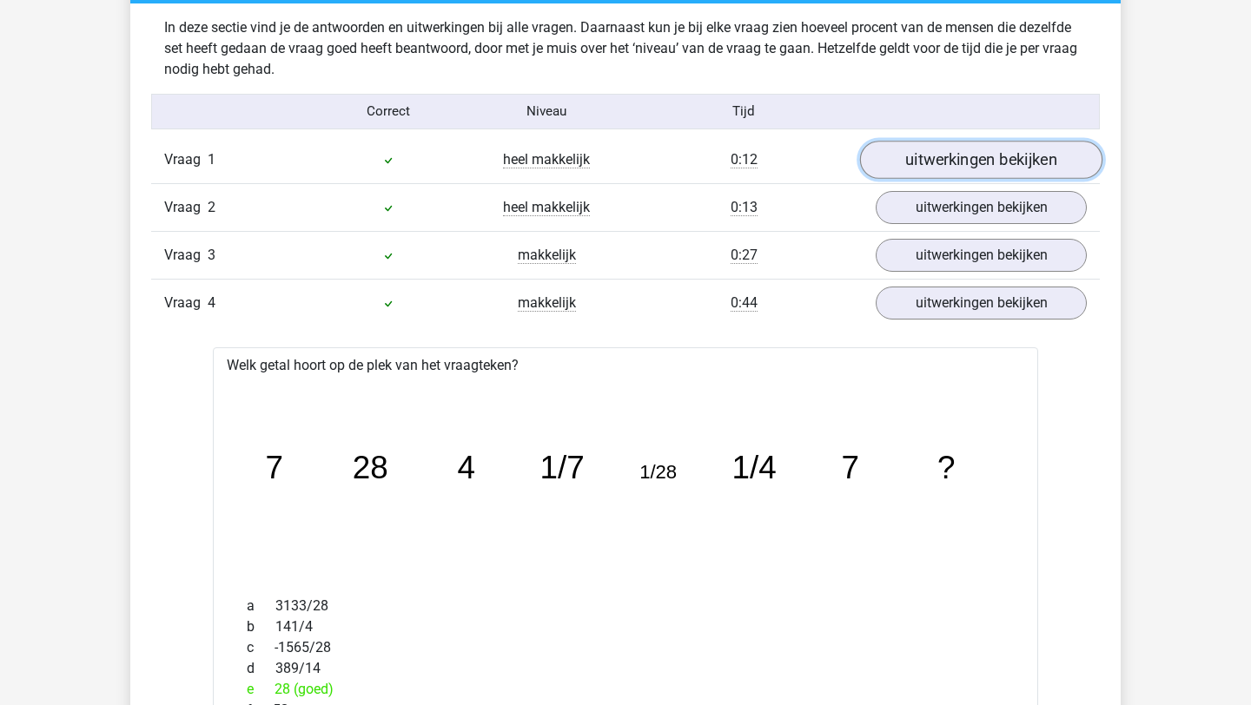
click at [994, 153] on link "uitwerkingen bekijken" at bounding box center [981, 160] width 242 height 38
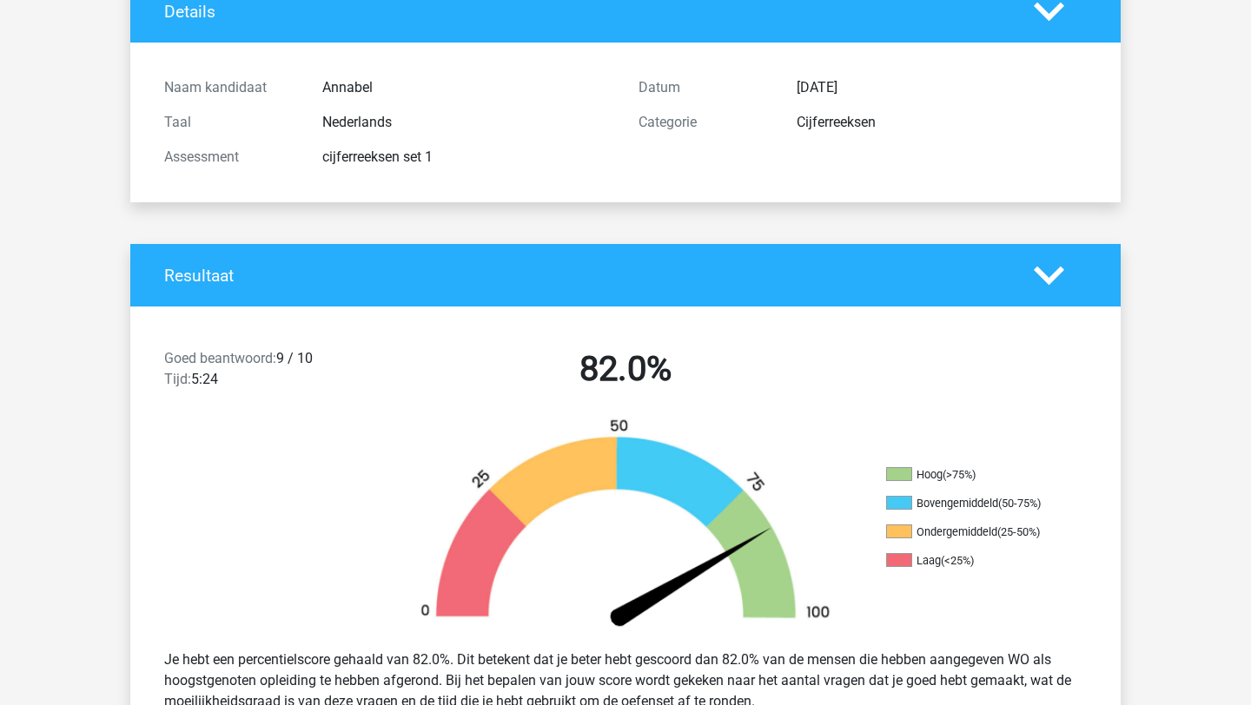
scroll to position [0, 0]
